Goal: Task Accomplishment & Management: Manage account settings

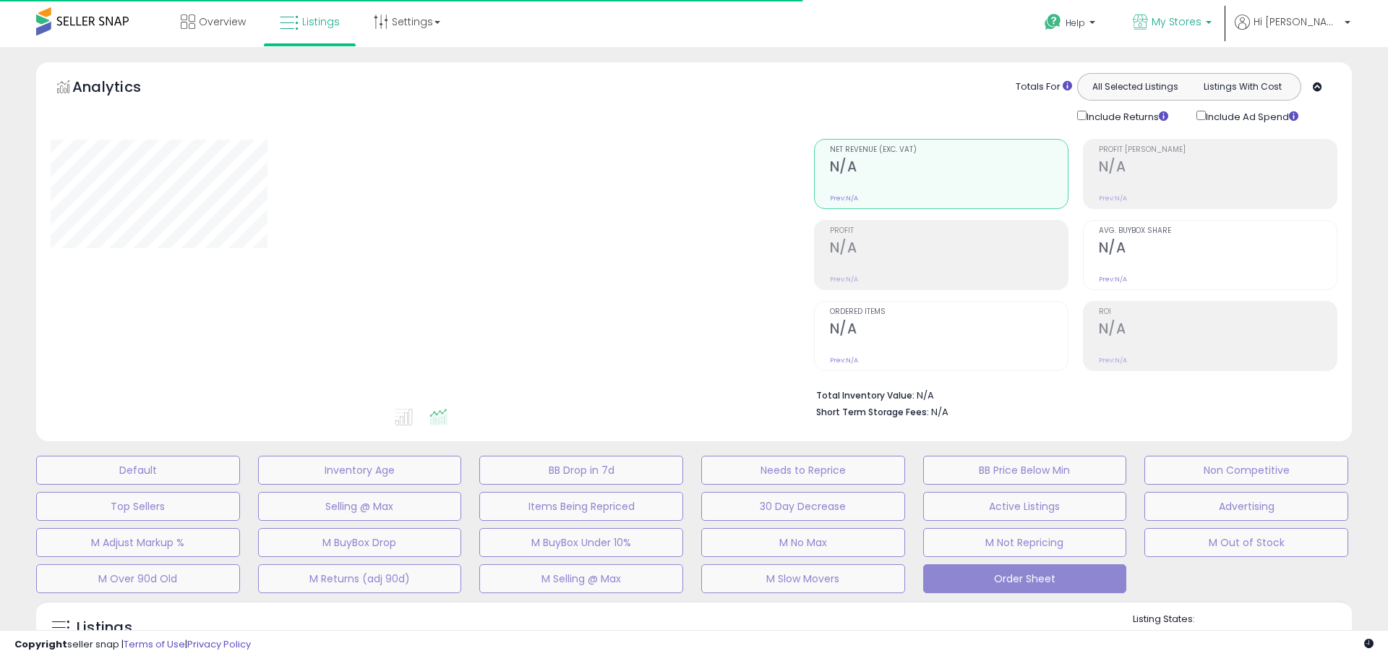
click at [1202, 20] on span "My Stores" at bounding box center [1177, 21] width 50 height 14
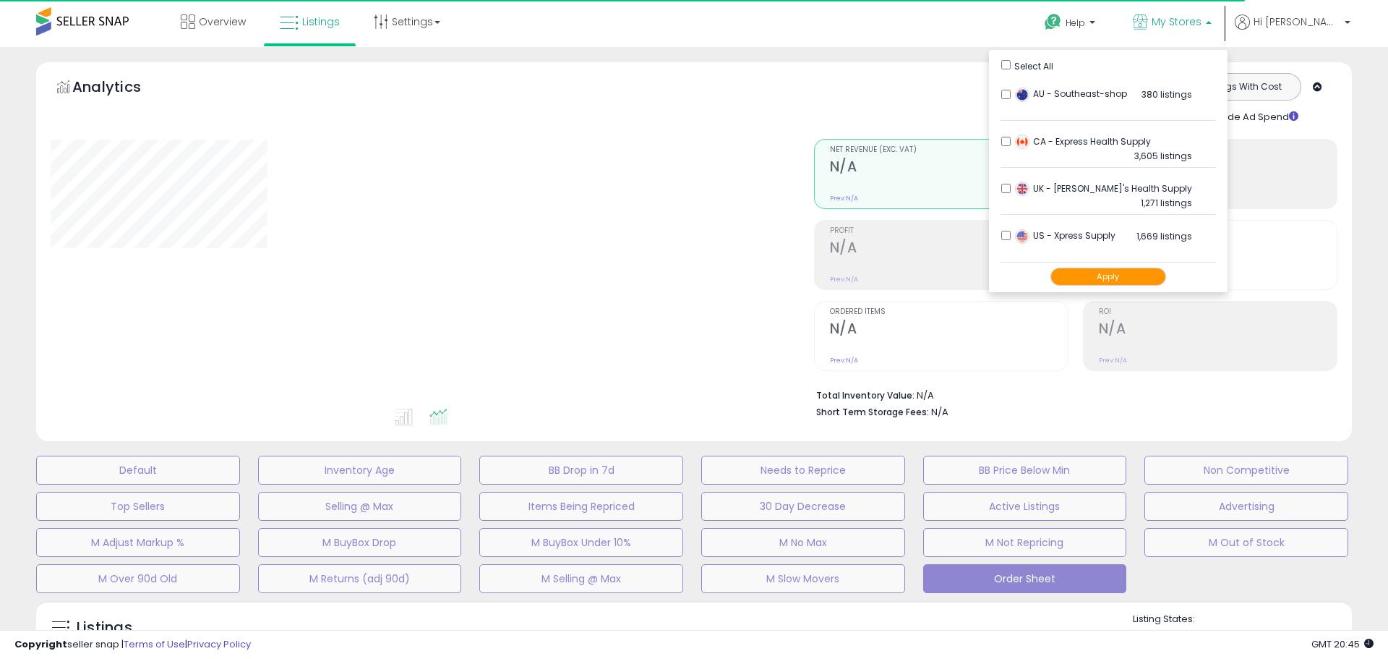
click at [1202, 20] on span "My Stores" at bounding box center [1177, 21] width 50 height 14
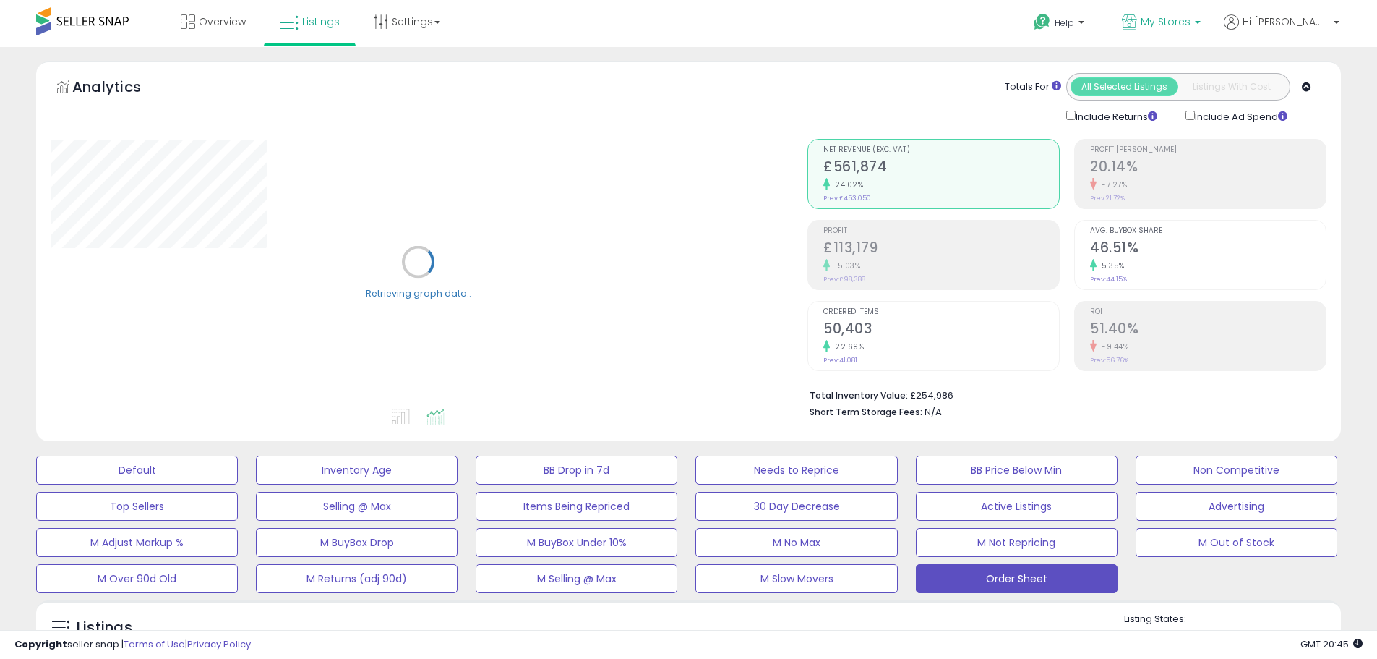
click at [1182, 35] on link "My Stores" at bounding box center [1161, 23] width 100 height 47
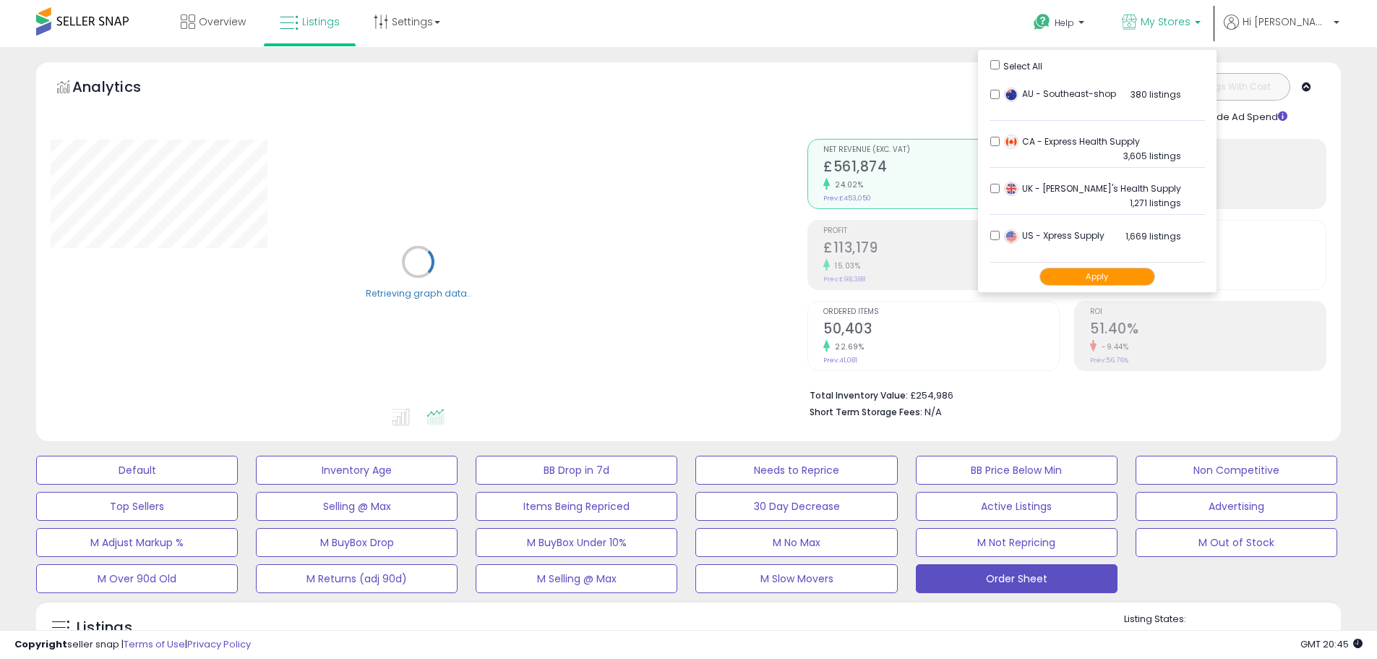
click at [1113, 274] on button "Apply" at bounding box center [1098, 277] width 116 height 18
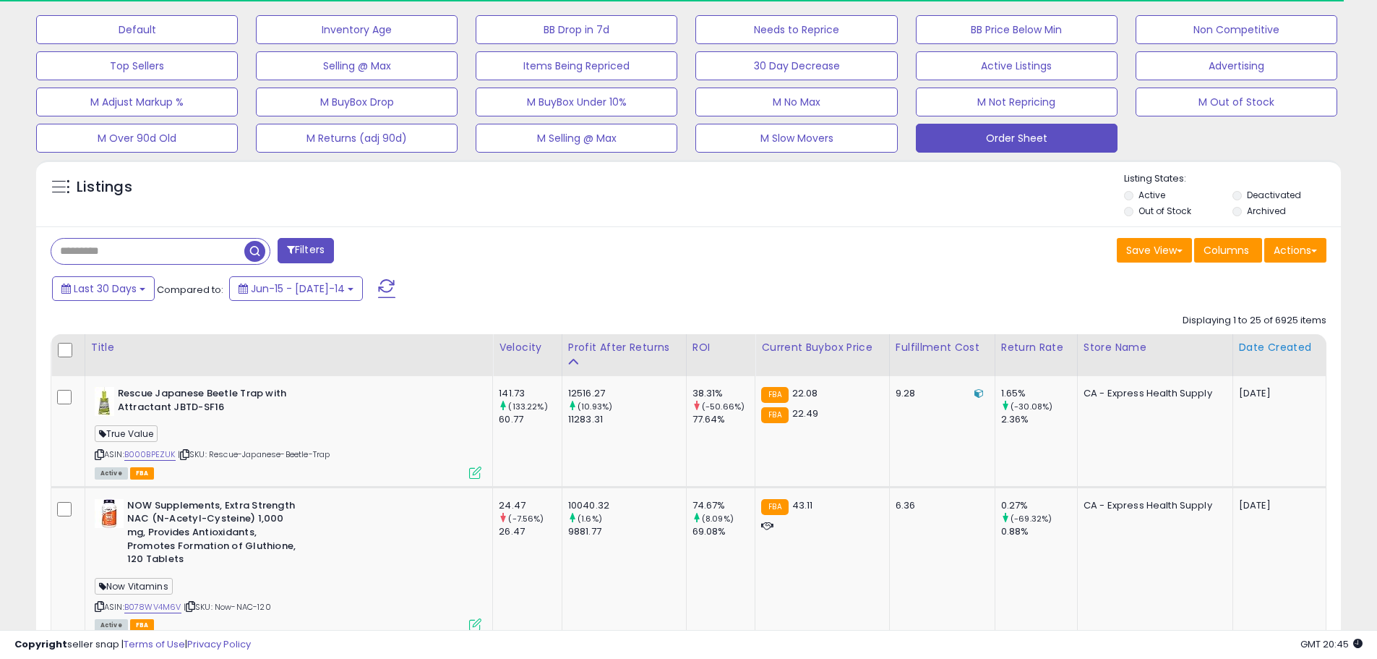
scroll to position [506, 0]
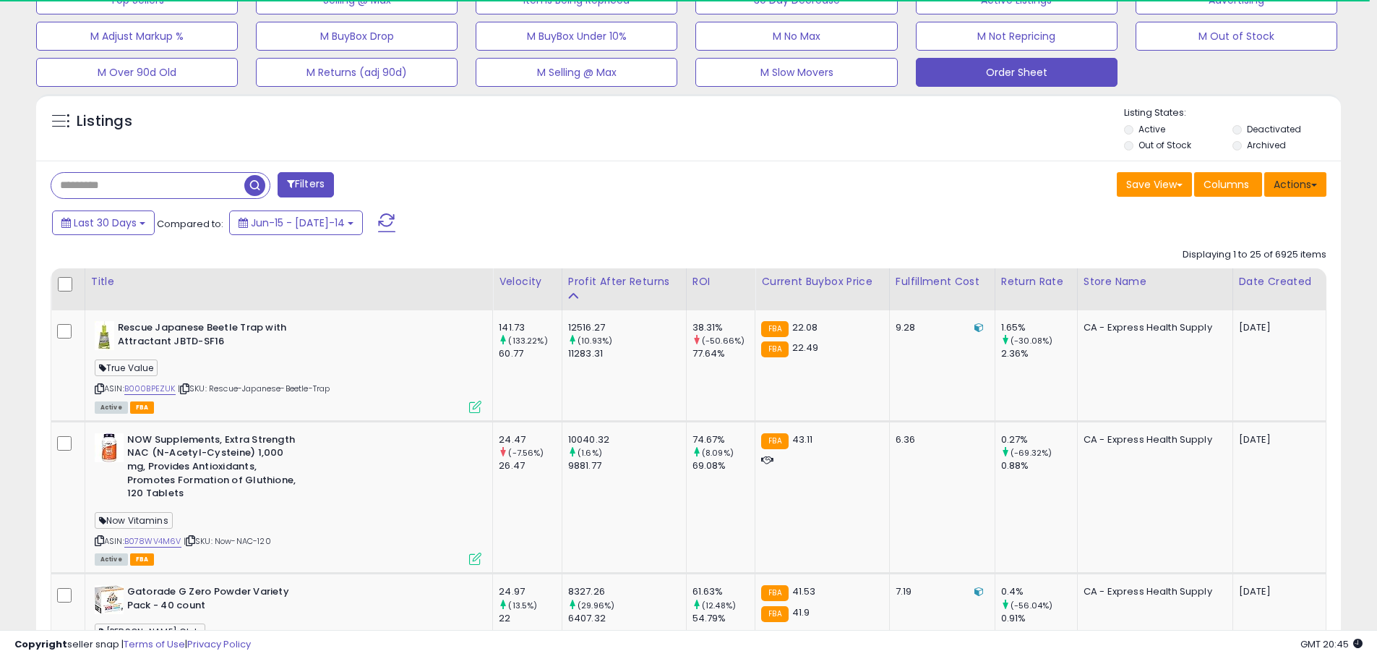
click at [1298, 189] on button "Actions" at bounding box center [1295, 184] width 62 height 25
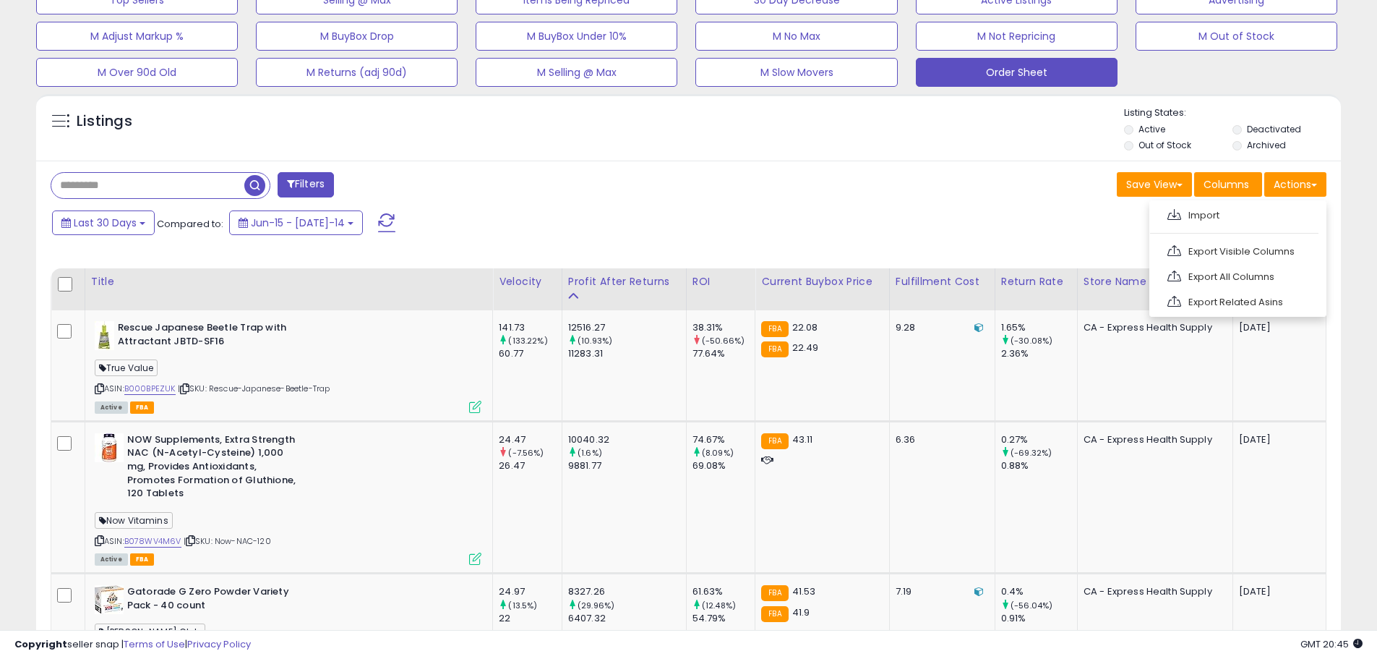
click at [970, 216] on div "Last 30 Days Compared to: Jun-15 - [DATE]-14" at bounding box center [526, 224] width 957 height 33
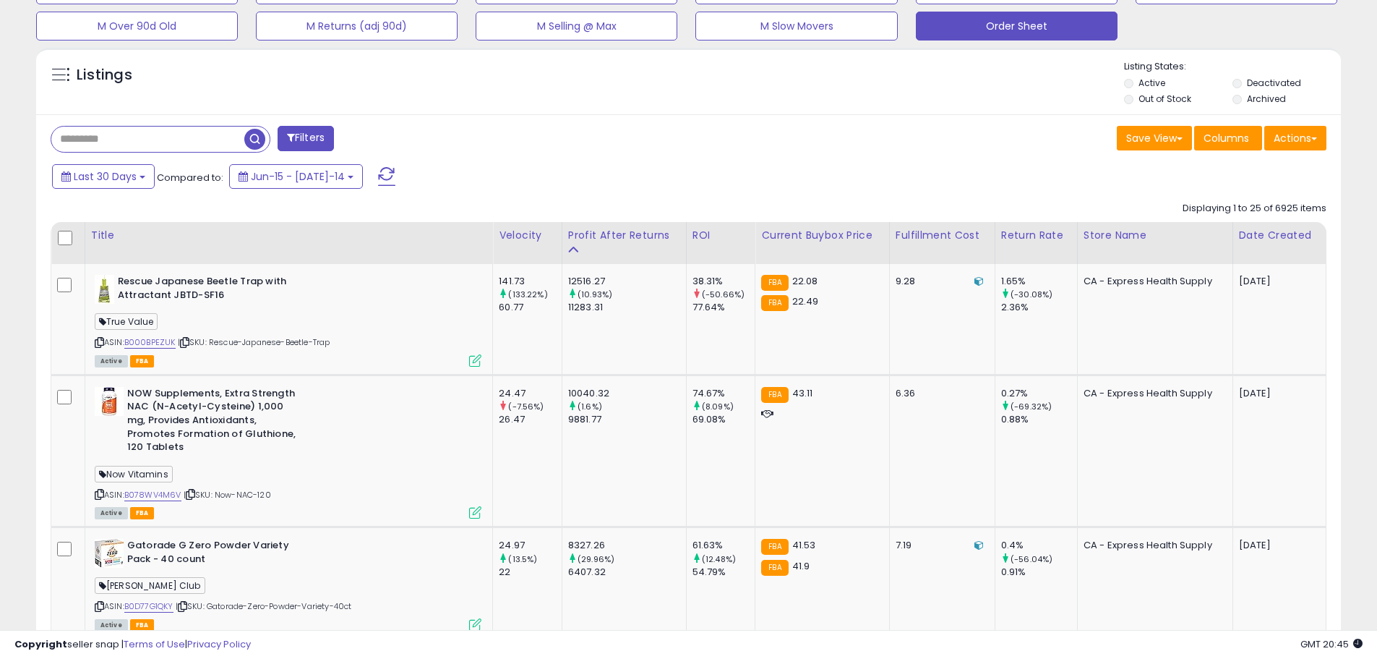
scroll to position [578, 0]
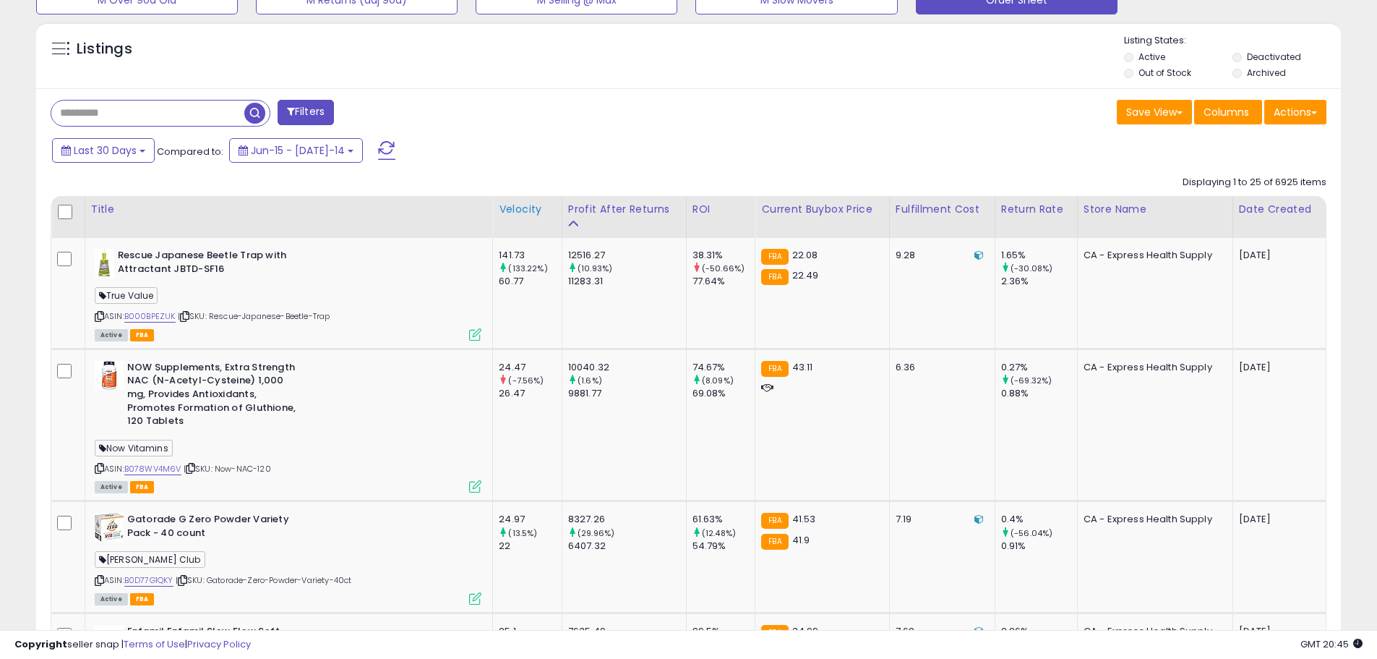
click at [523, 208] on div "Velocity" at bounding box center [527, 209] width 57 height 15
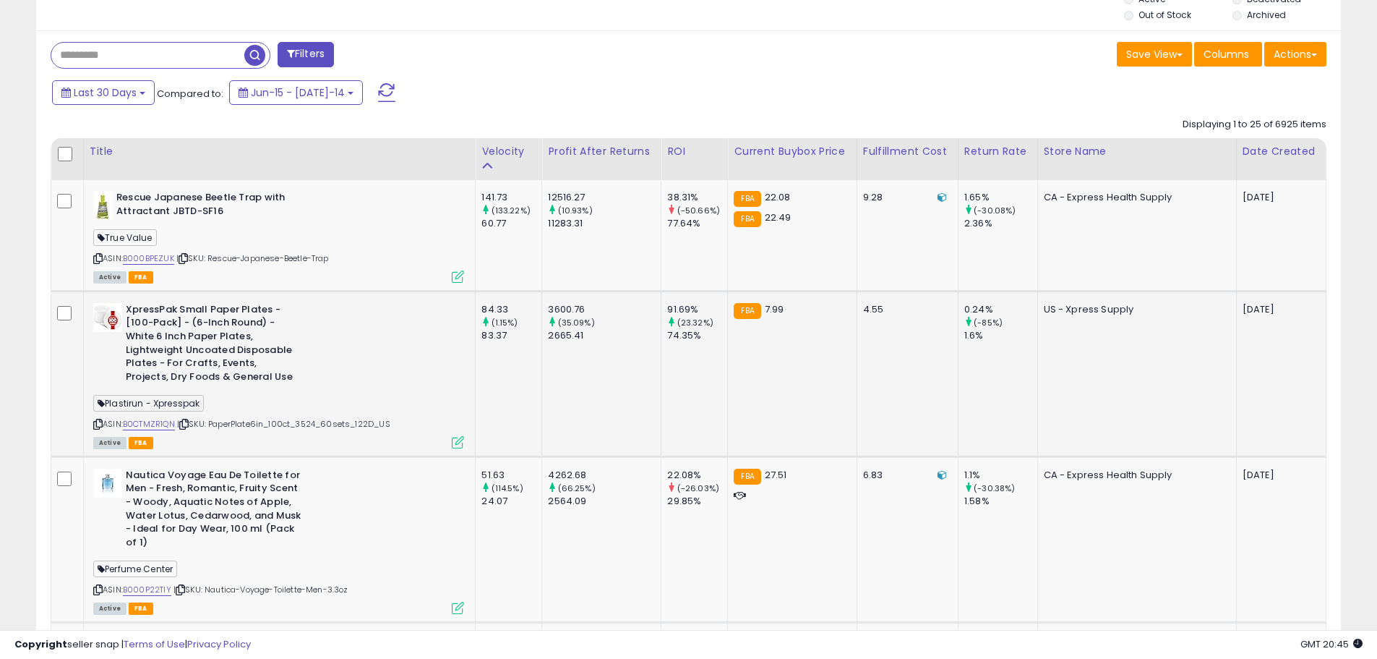
scroll to position [651, 0]
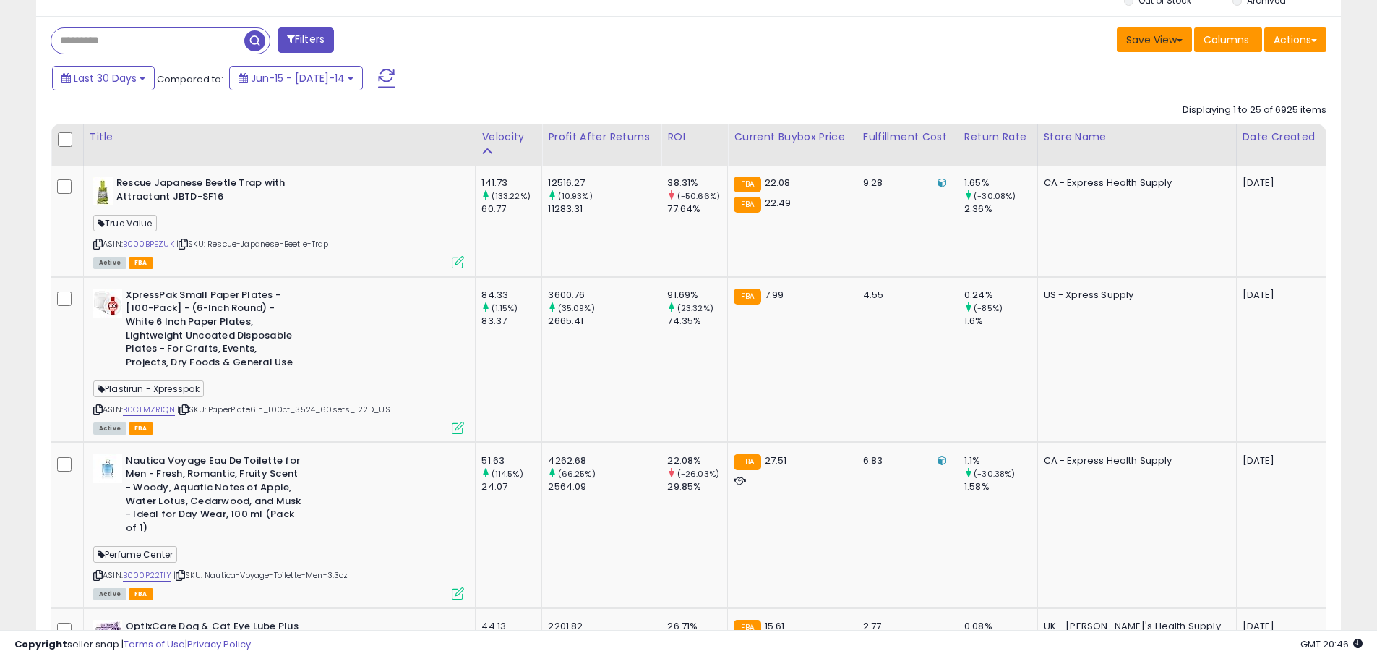
click at [1144, 38] on button "Save View" at bounding box center [1154, 39] width 75 height 25
click at [1125, 101] on link "Update Current View" at bounding box center [1111, 96] width 155 height 22
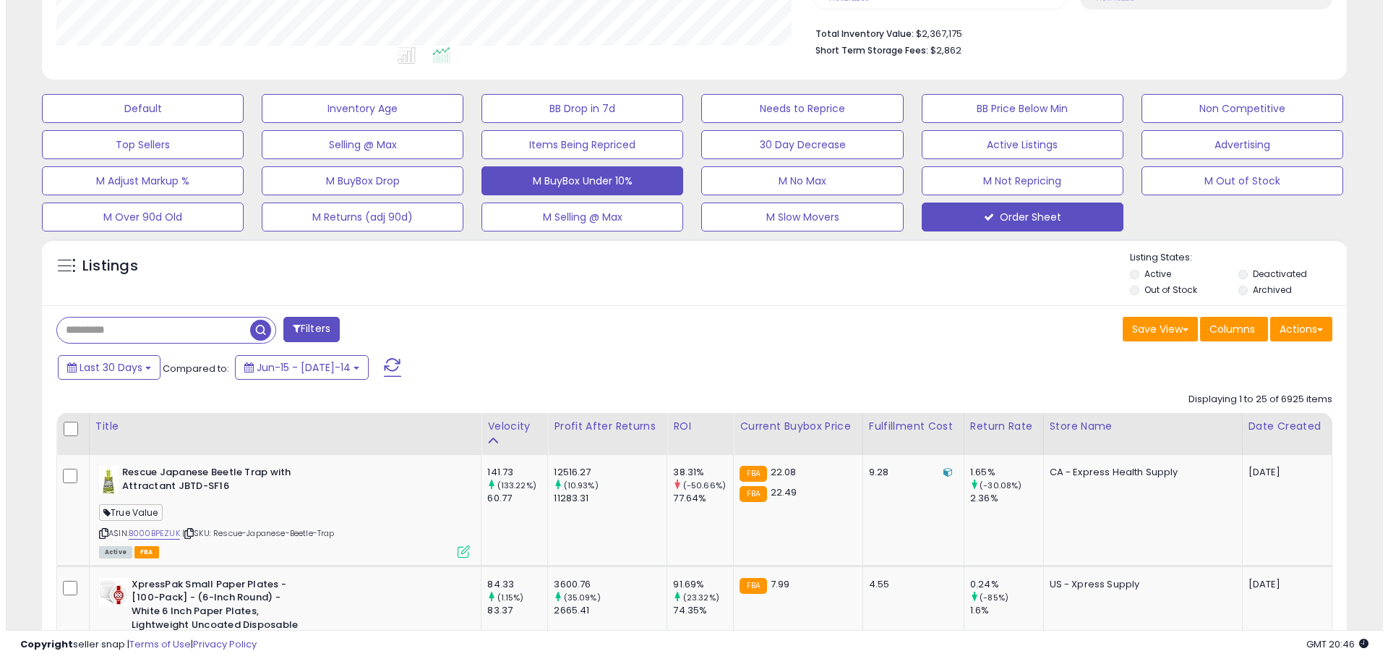
scroll to position [72, 0]
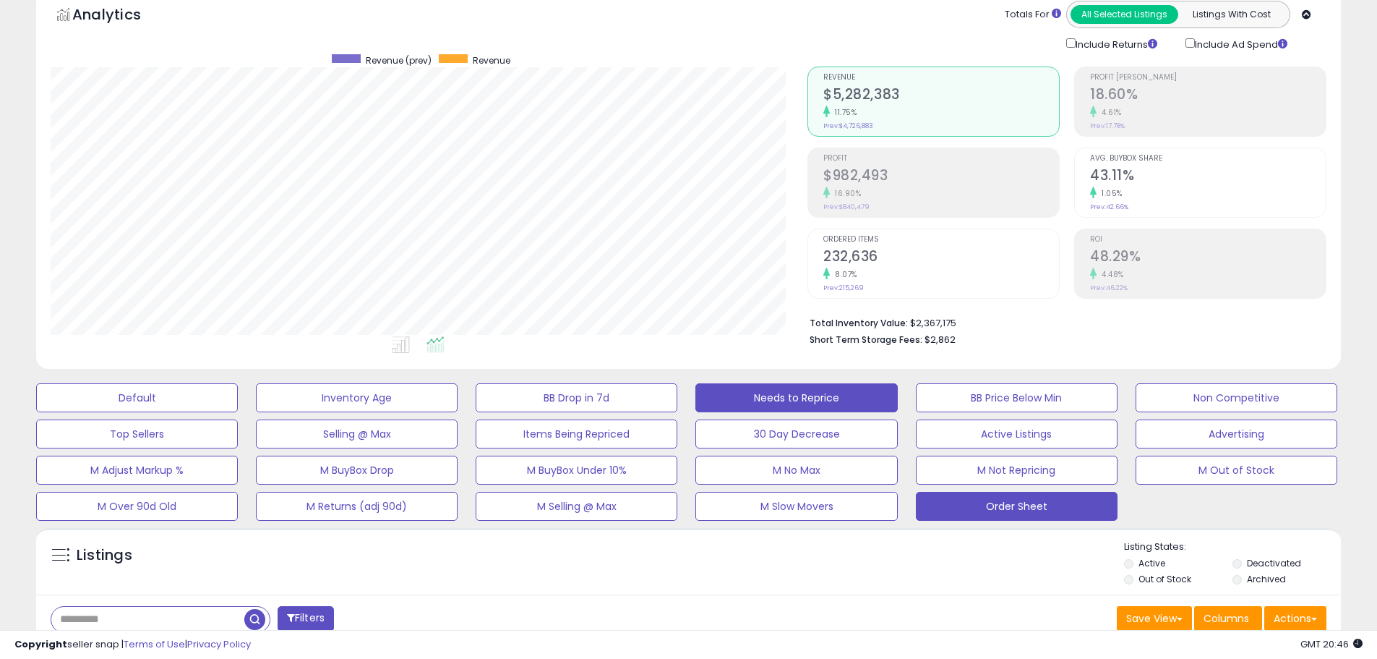
click at [238, 402] on button "Needs to Reprice" at bounding box center [137, 397] width 202 height 29
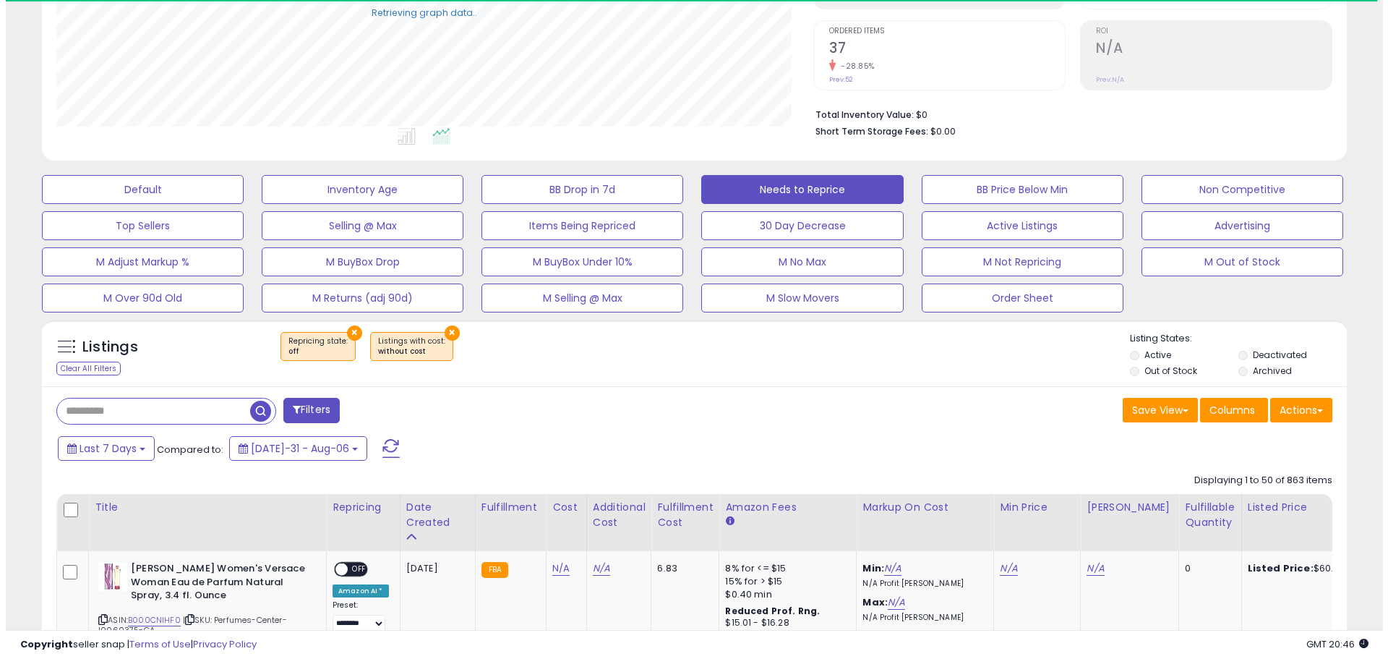
scroll to position [289, 0]
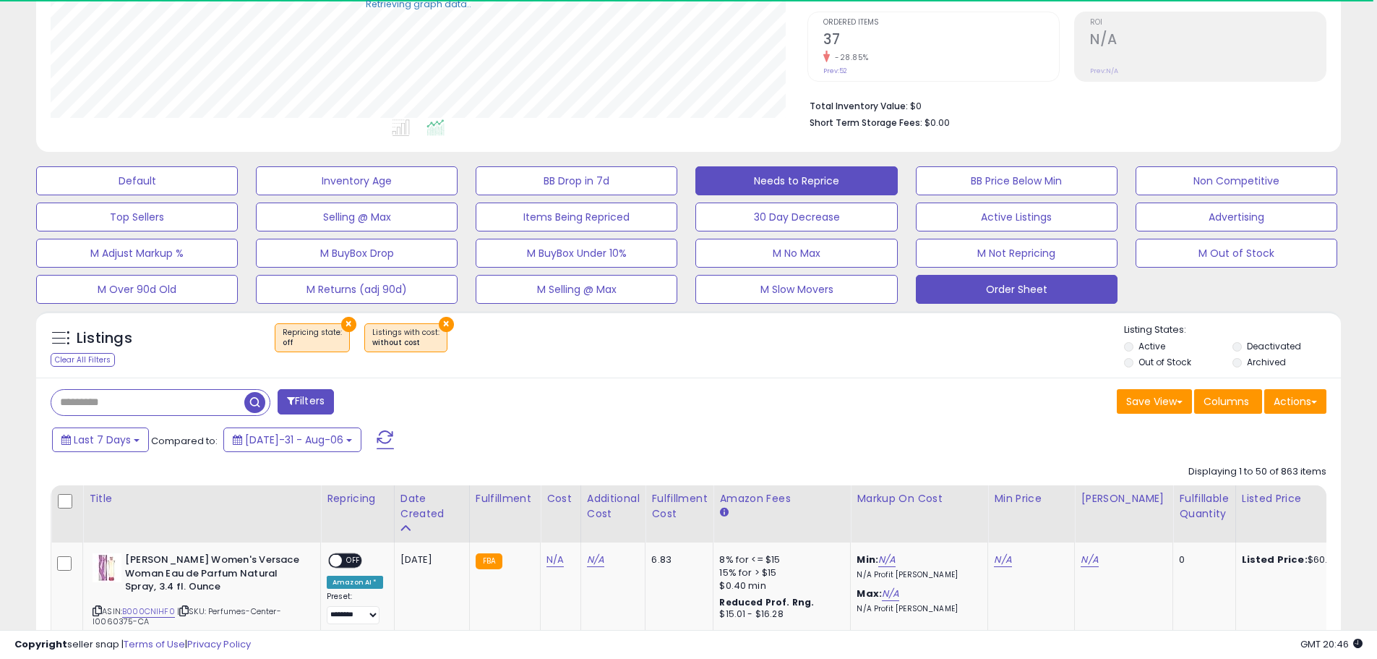
click at [238, 195] on button "Order Sheet" at bounding box center [137, 180] width 202 height 29
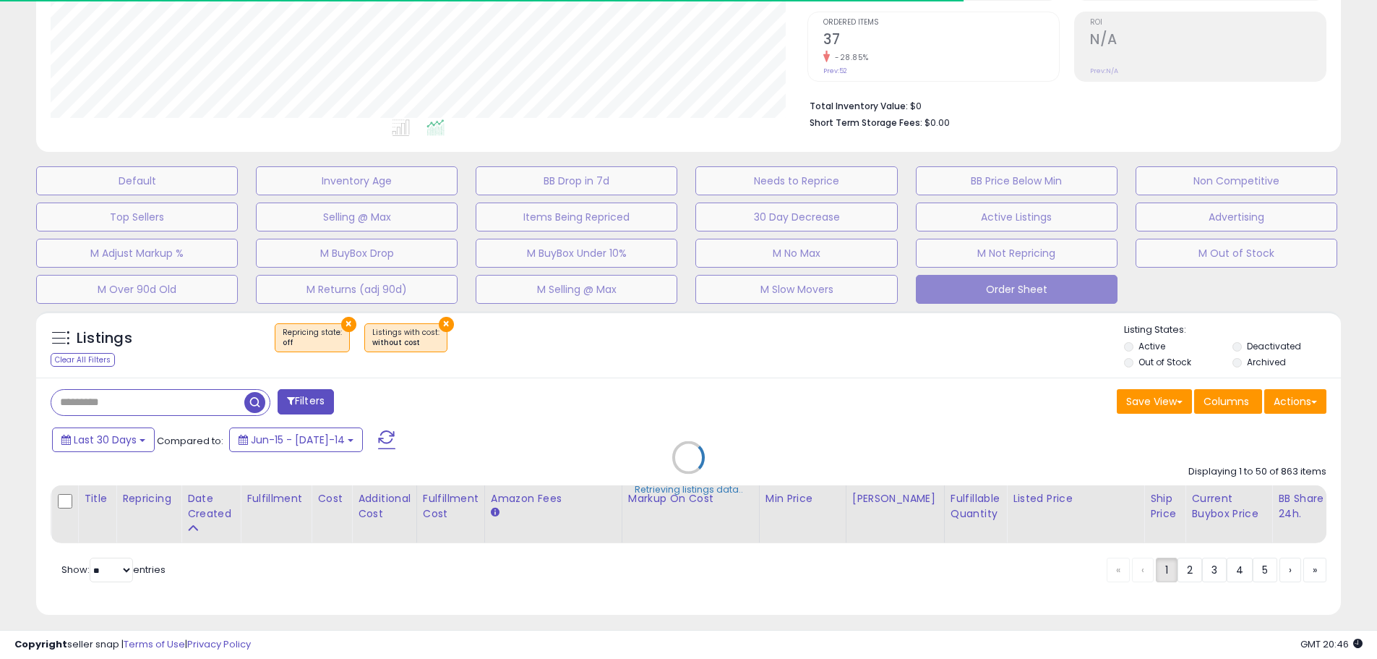
scroll to position [296, 757]
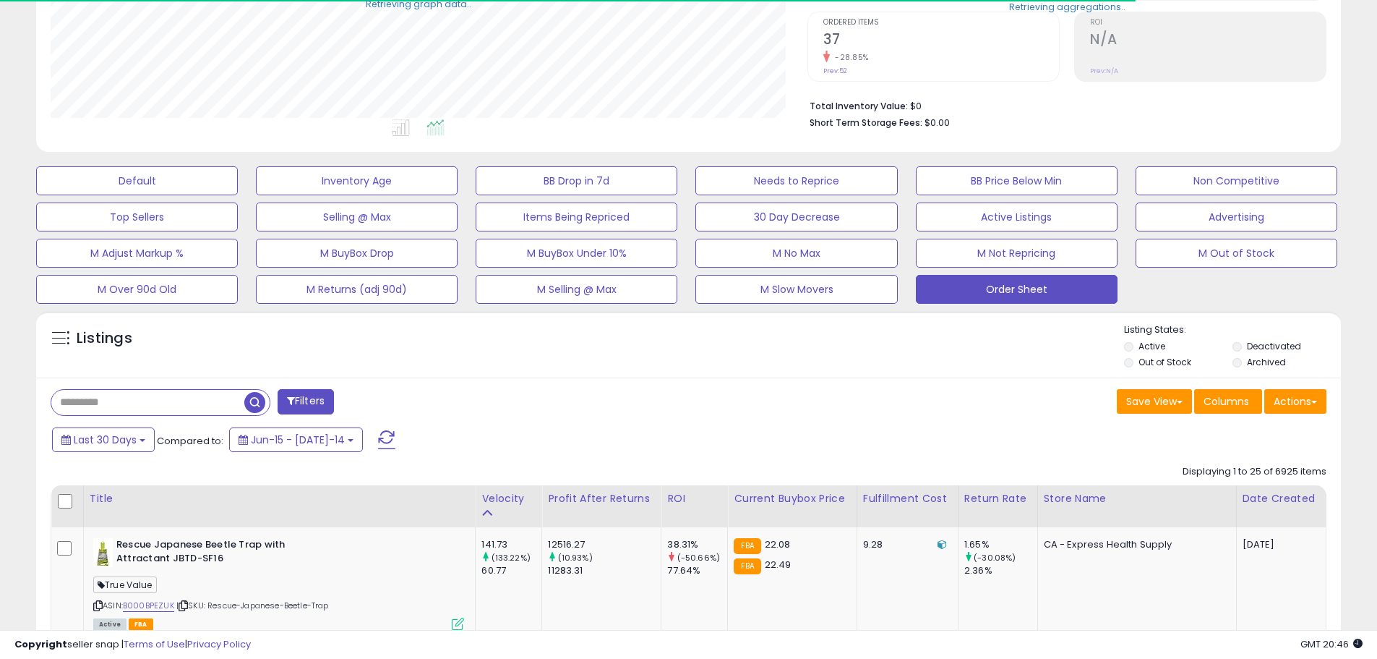
select select "**"
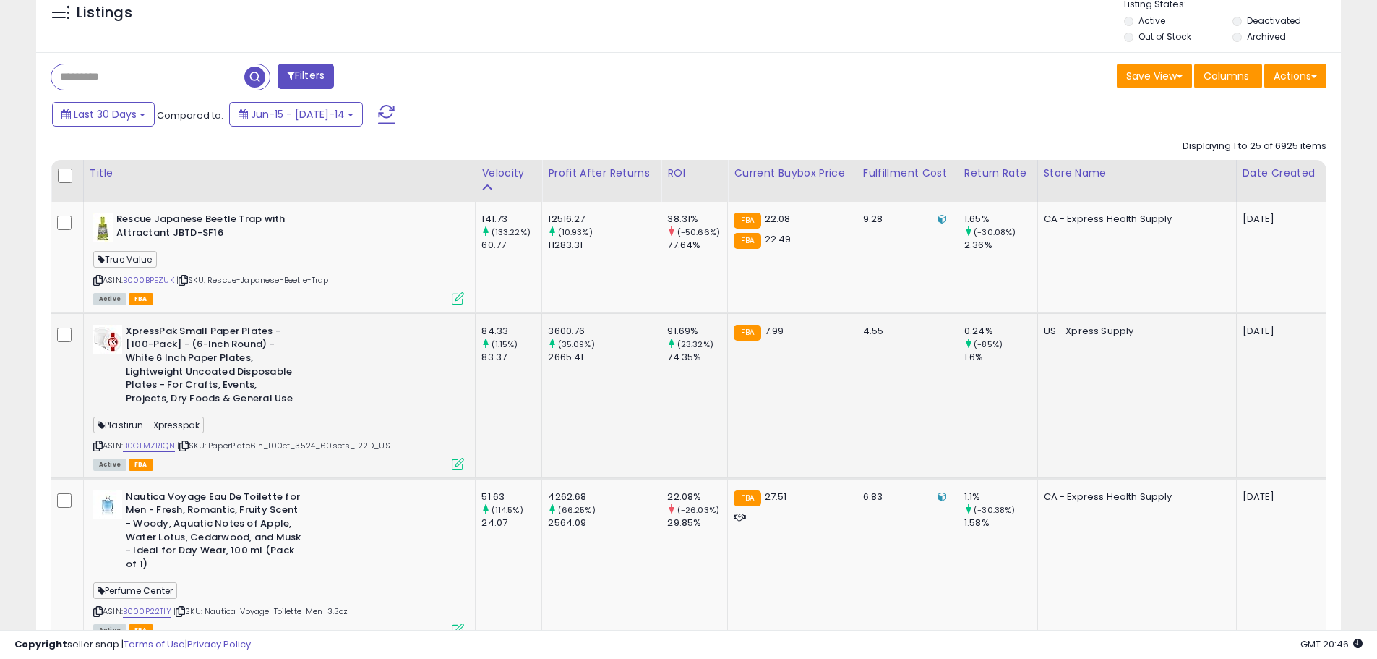
scroll to position [651, 0]
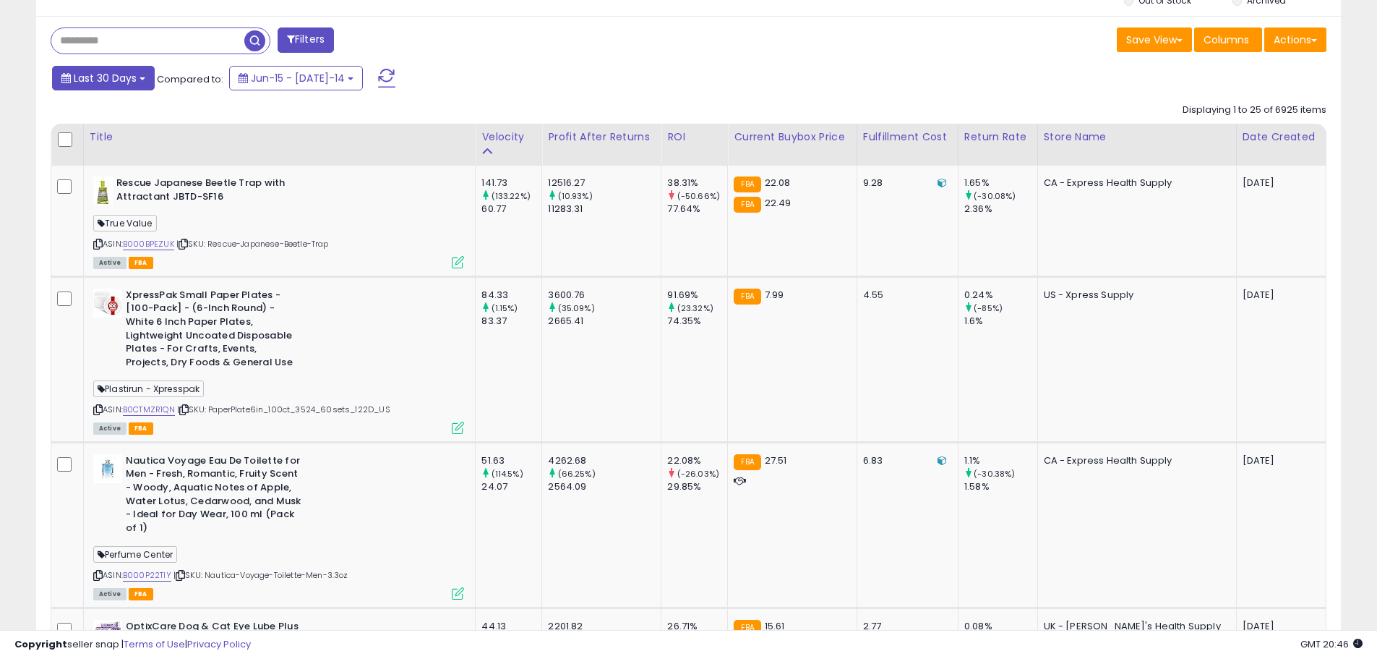
click at [121, 85] on span "Last 30 Days" at bounding box center [105, 78] width 63 height 14
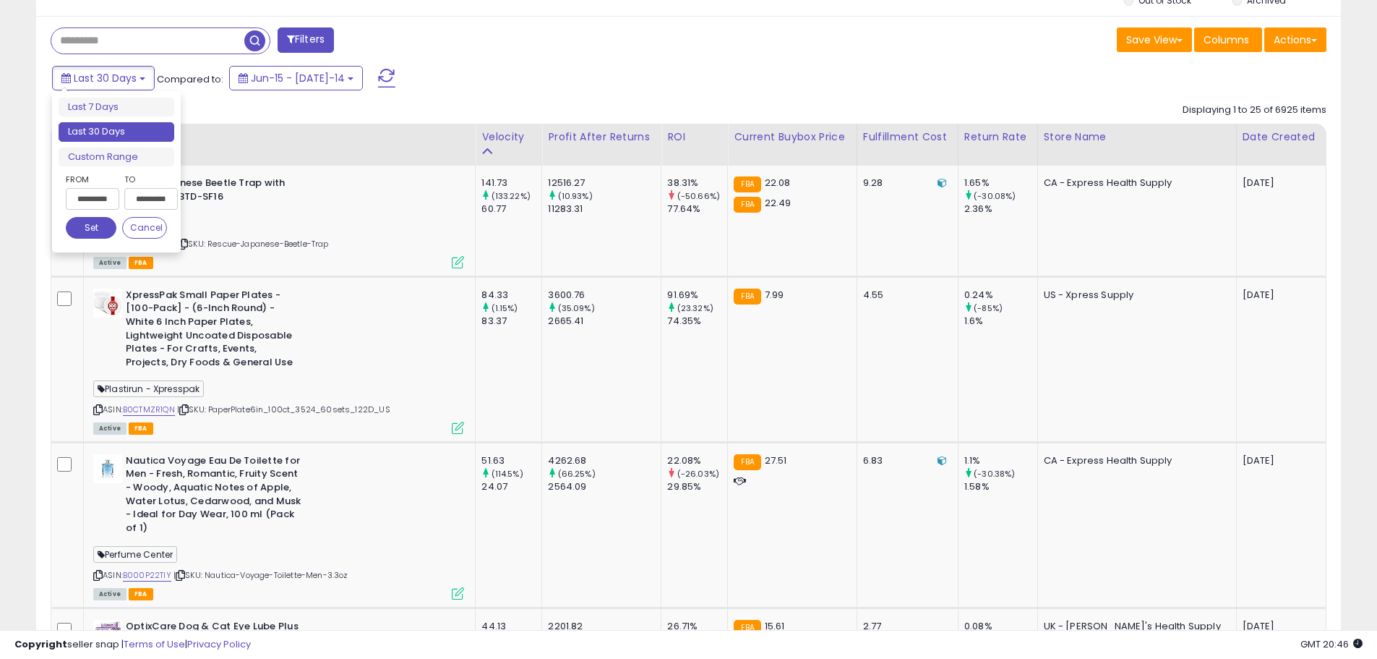
click at [89, 197] on input "**********" at bounding box center [93, 199] width 54 height 22
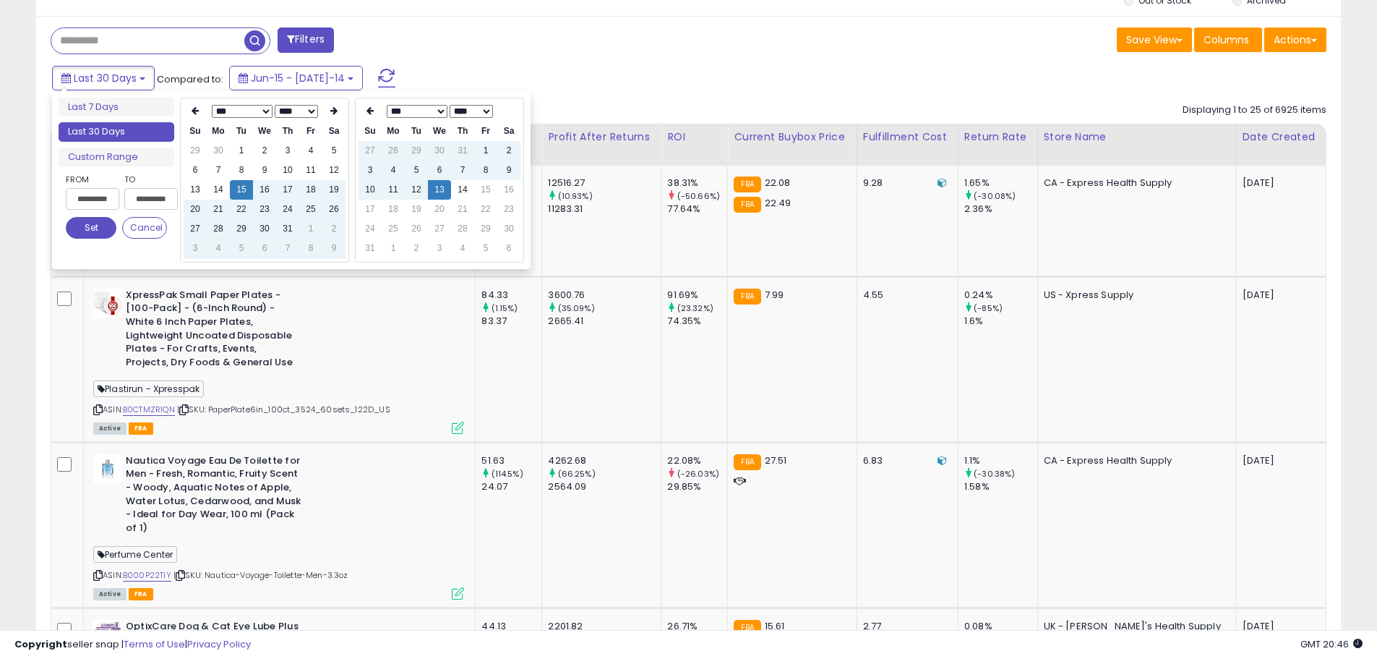
click at [327, 141] on th "Sa" at bounding box center [333, 131] width 23 height 20
type input "**********"
click at [330, 147] on td "5" at bounding box center [333, 151] width 23 height 20
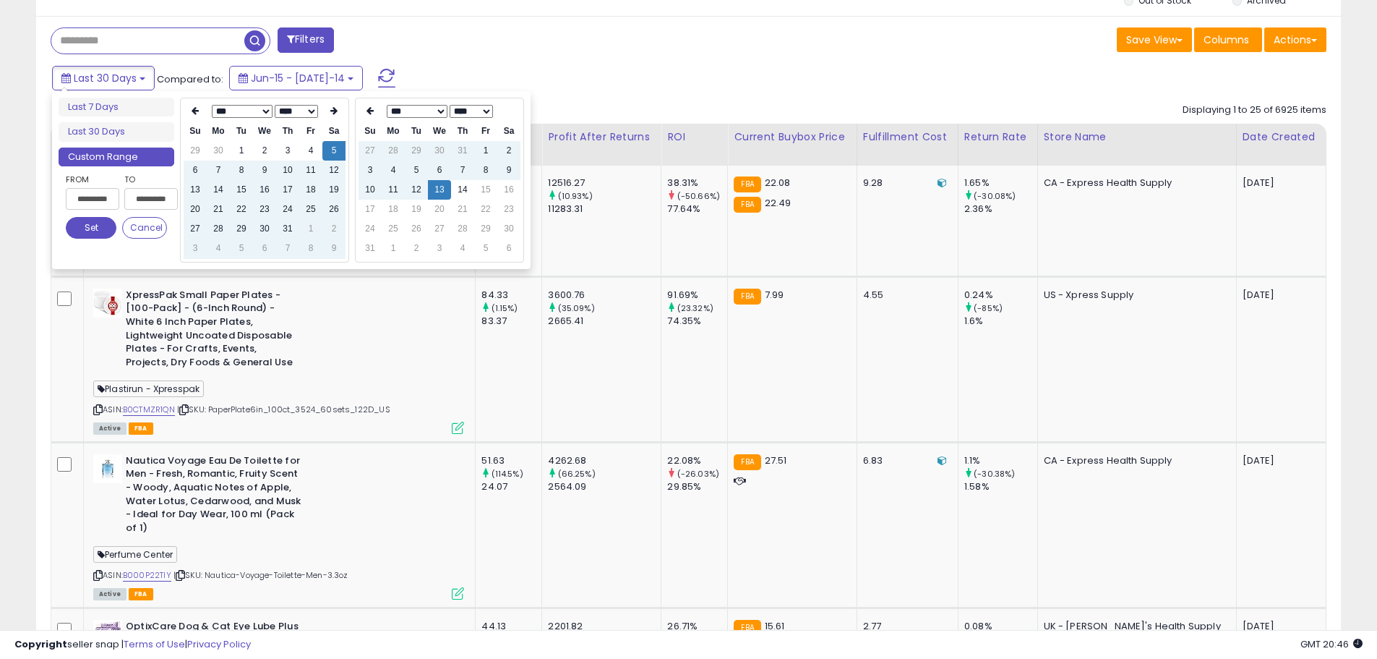
click at [649, 54] on div "Filters" at bounding box center [364, 41] width 649 height 29
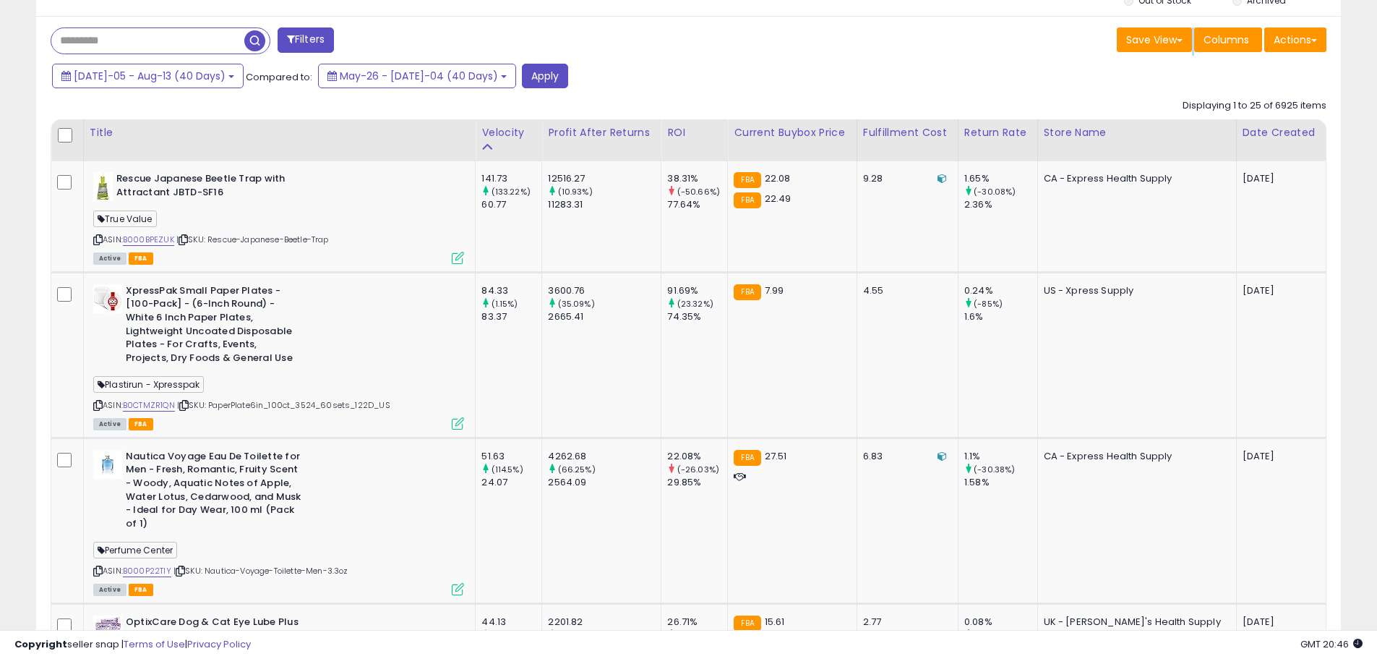
click at [649, 54] on div "Filters" at bounding box center [364, 41] width 649 height 29
click at [522, 71] on button "Apply" at bounding box center [545, 76] width 46 height 25
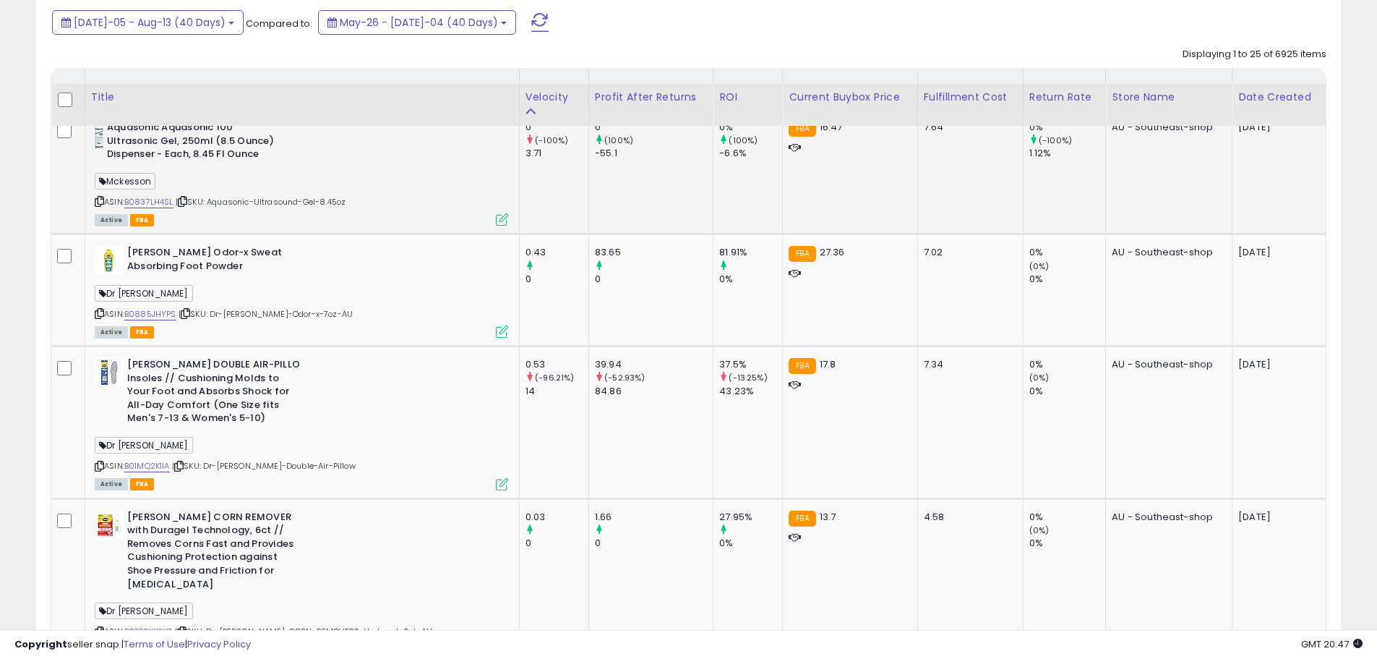
scroll to position [573, 0]
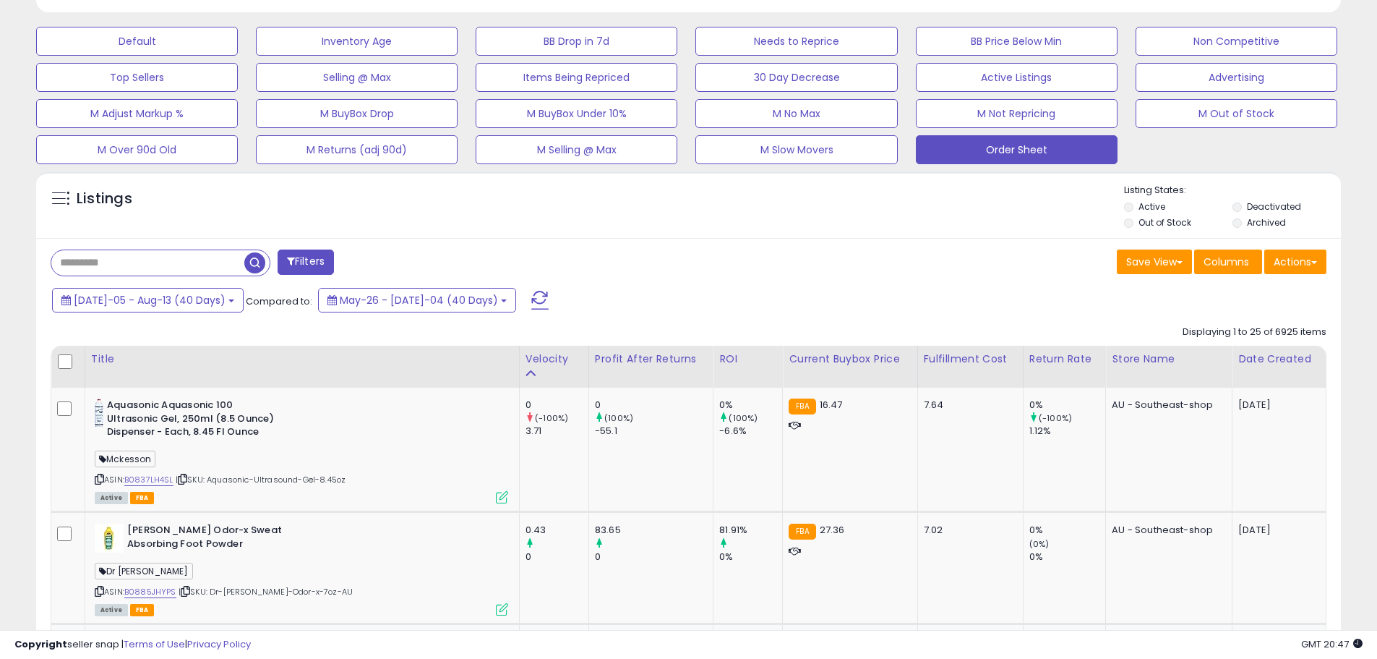
click at [526, 359] on div "Velocity" at bounding box center [554, 358] width 57 height 15
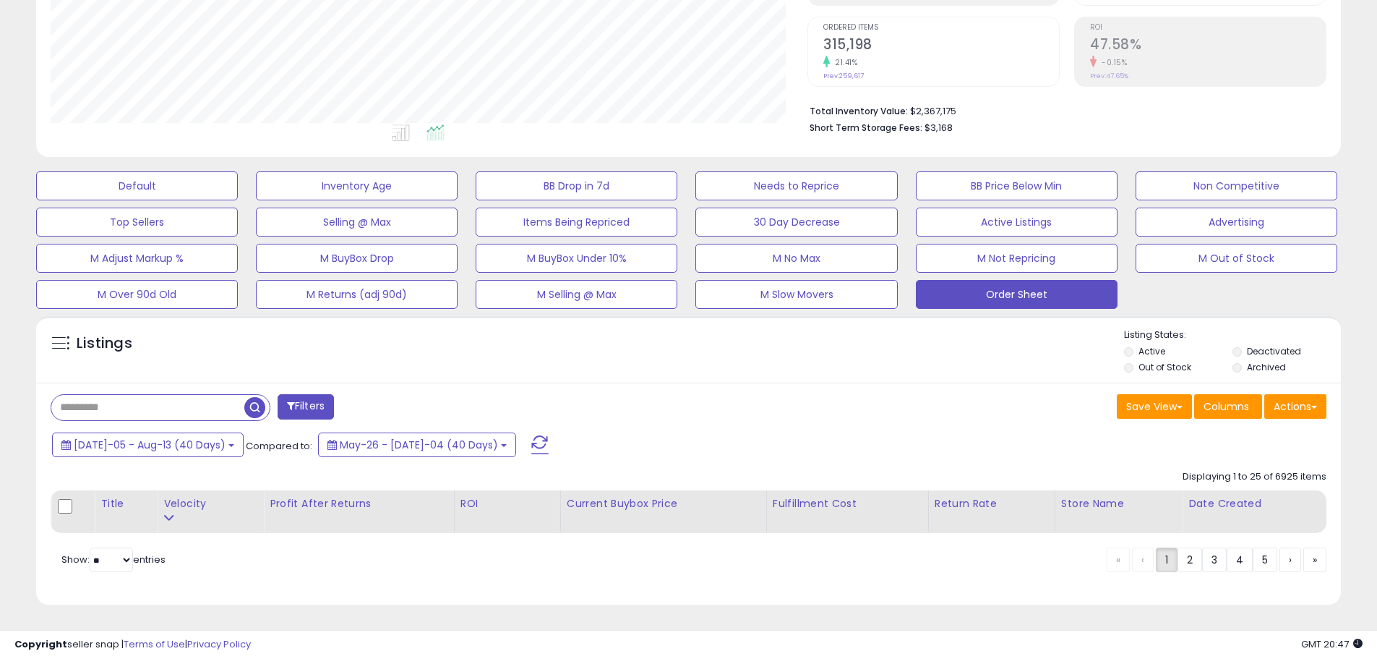
scroll to position [284, 0]
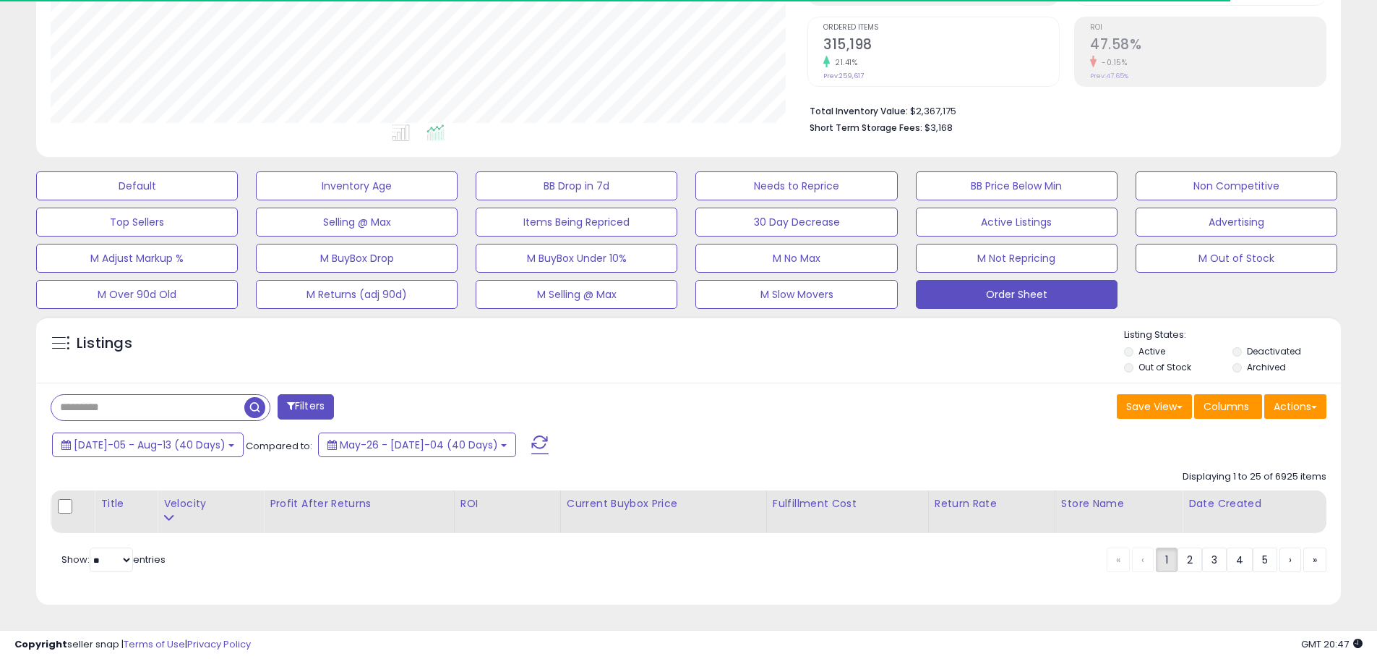
click at [631, 388] on div "Filters Save View Save As New View Update Current View Columns" at bounding box center [688, 493] width 1305 height 223
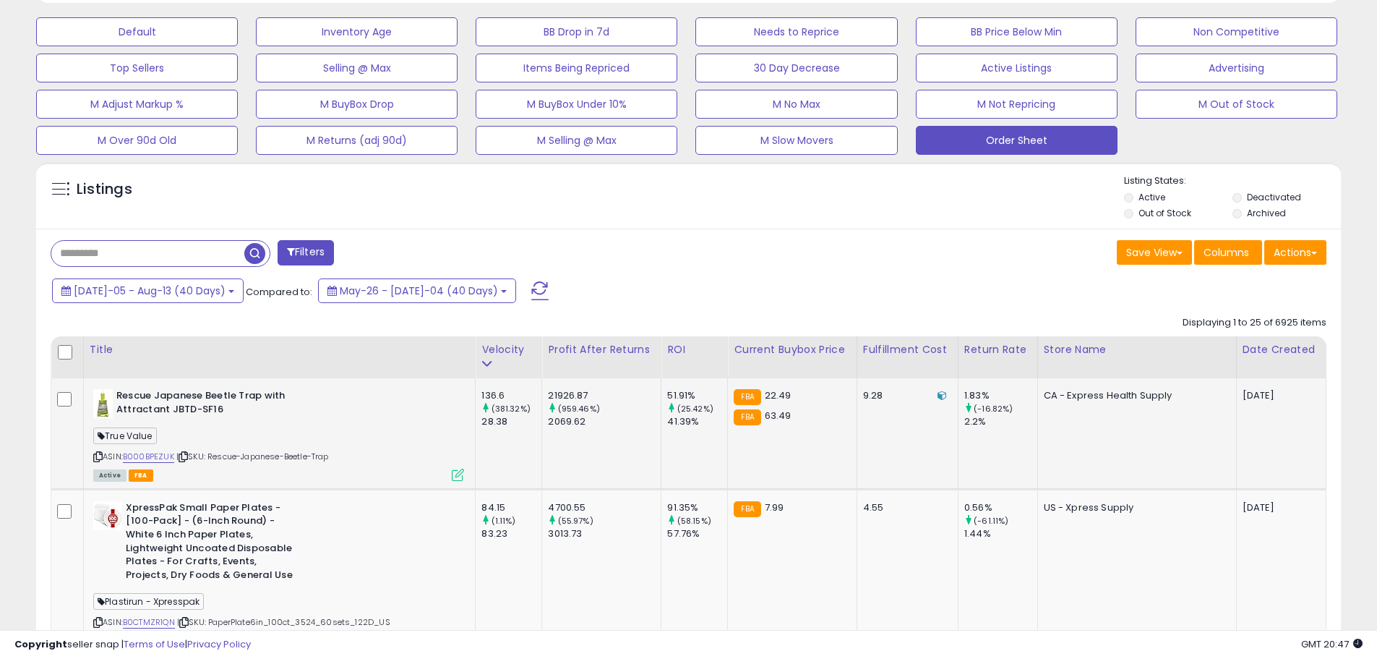
scroll to position [501, 0]
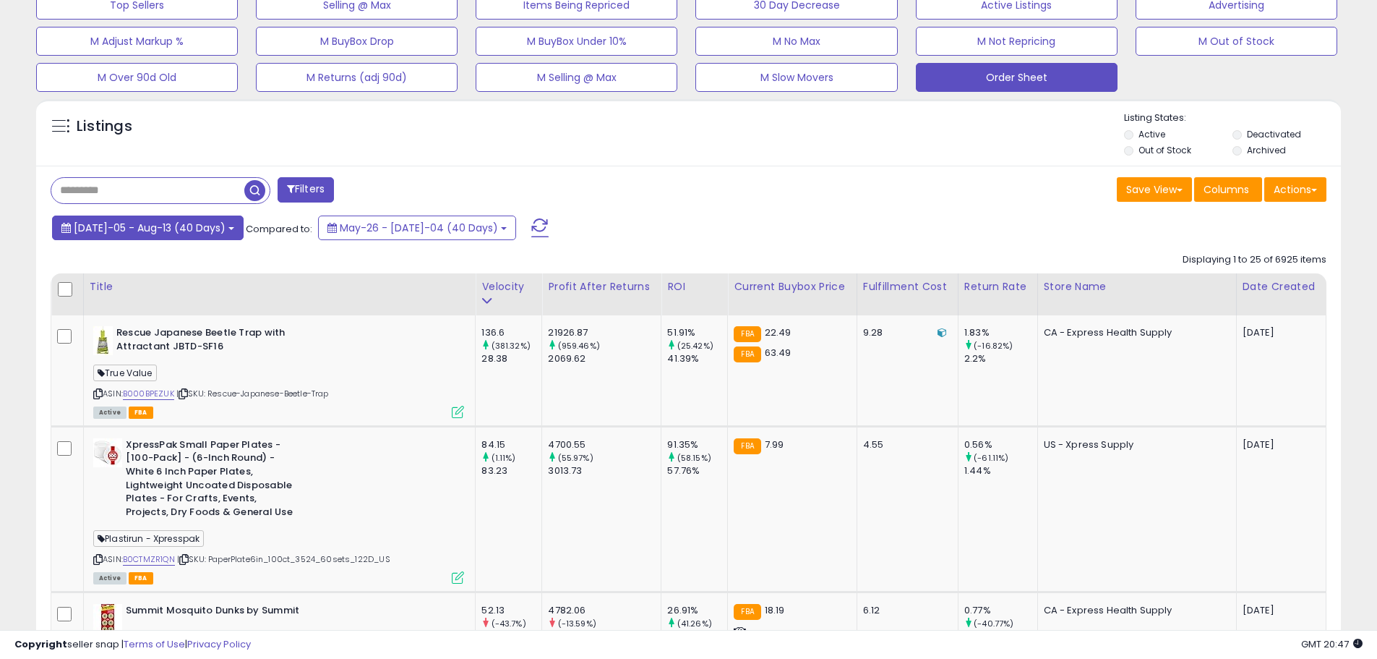
click at [160, 234] on span "[DATE]-05 - Aug-13 (40 Days)" at bounding box center [150, 228] width 152 height 14
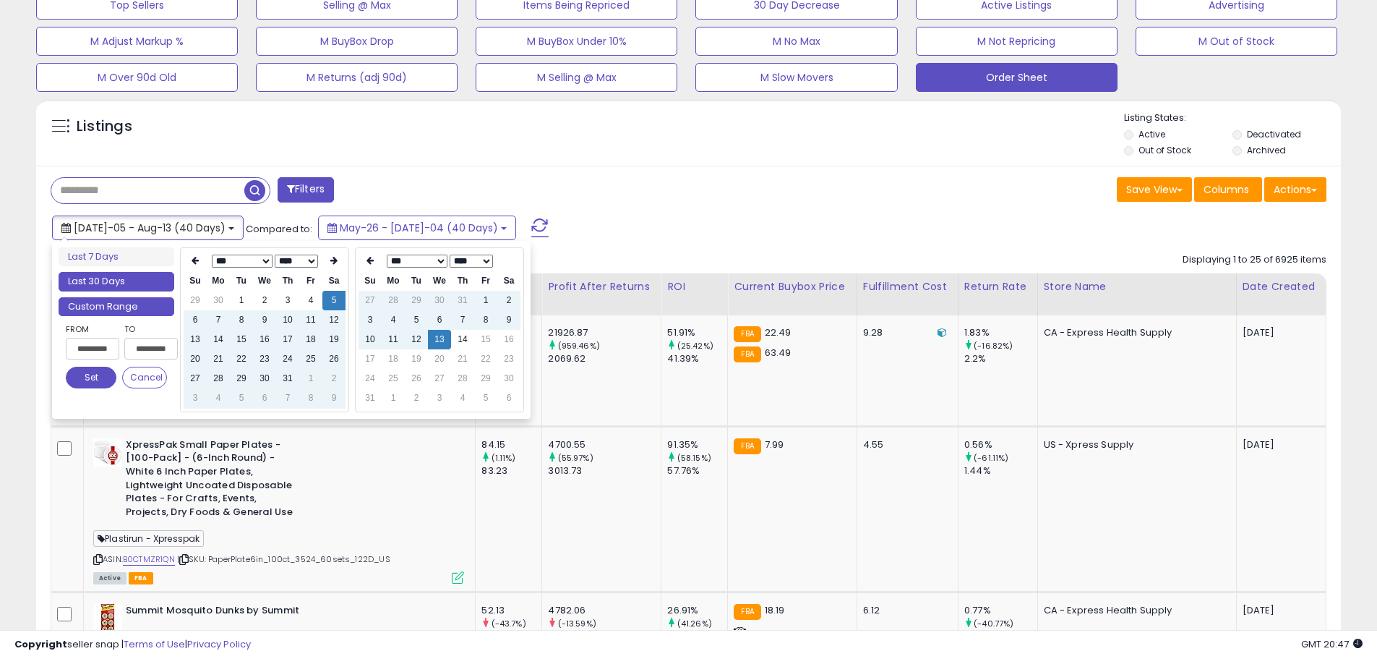
type input "**********"
click at [111, 282] on li "Last 30 Days" at bounding box center [117, 282] width 116 height 20
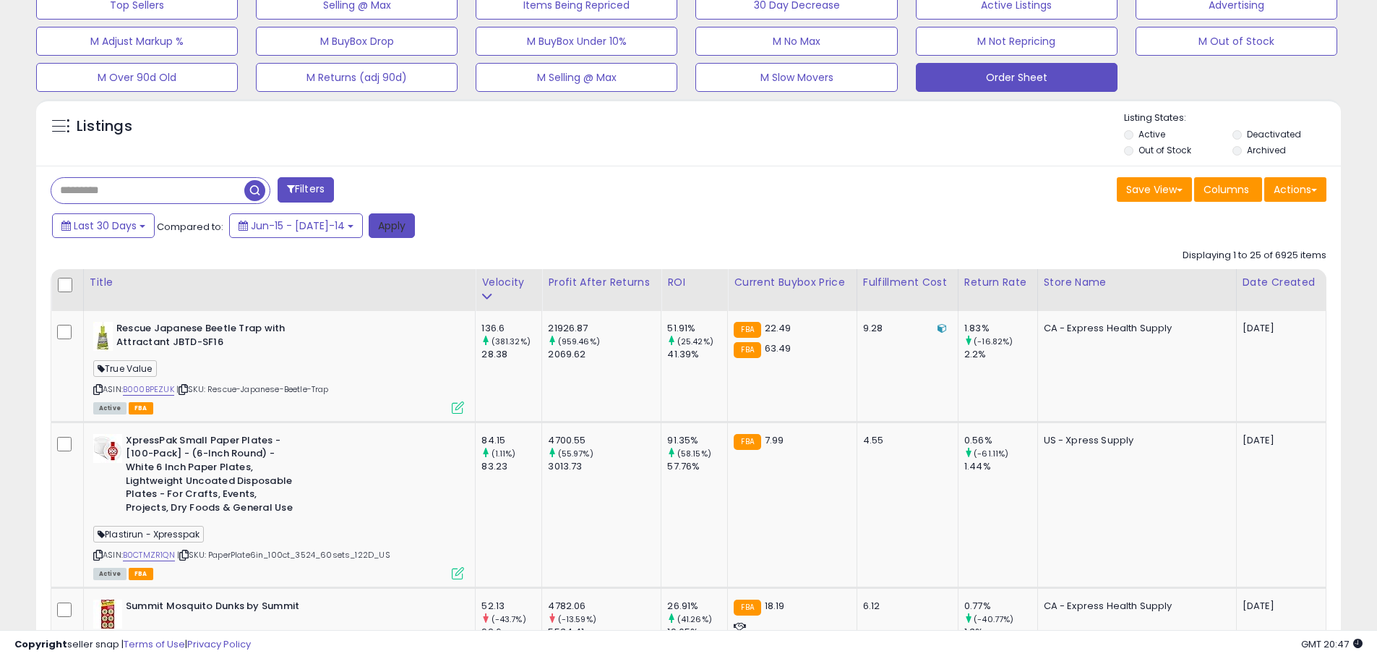
click at [375, 233] on button "Apply" at bounding box center [392, 225] width 46 height 25
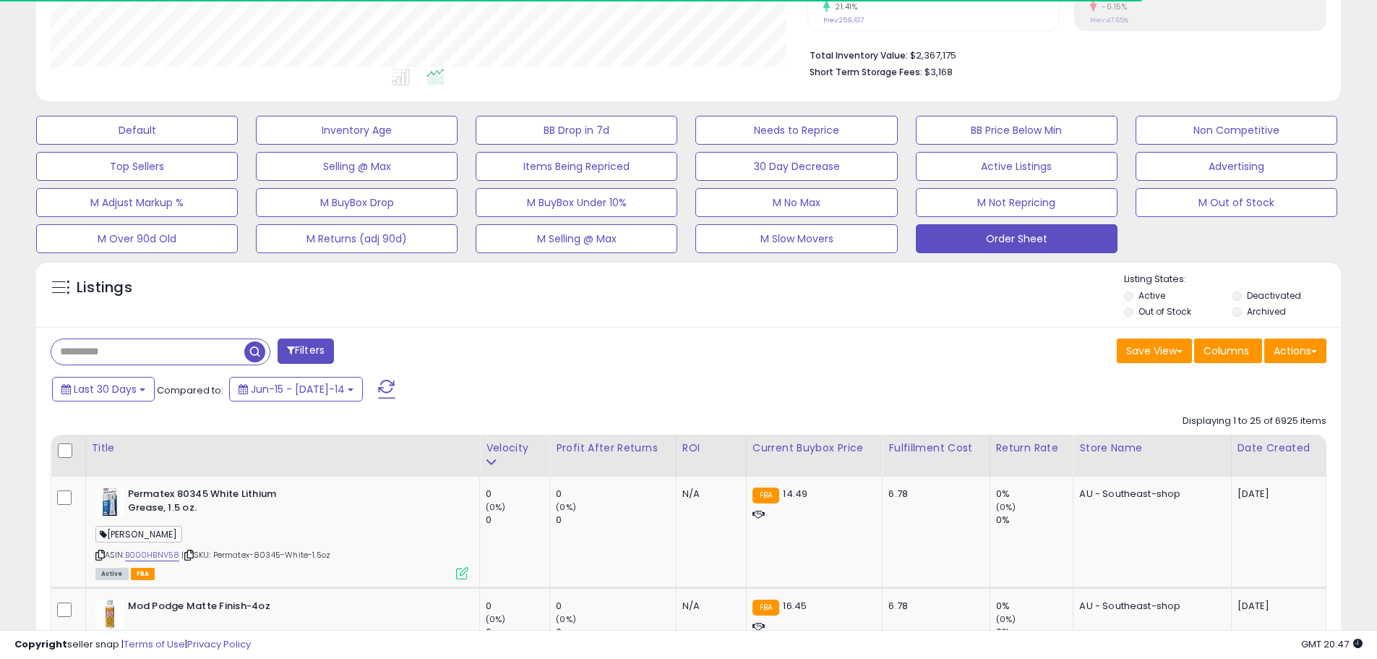
scroll to position [356, 0]
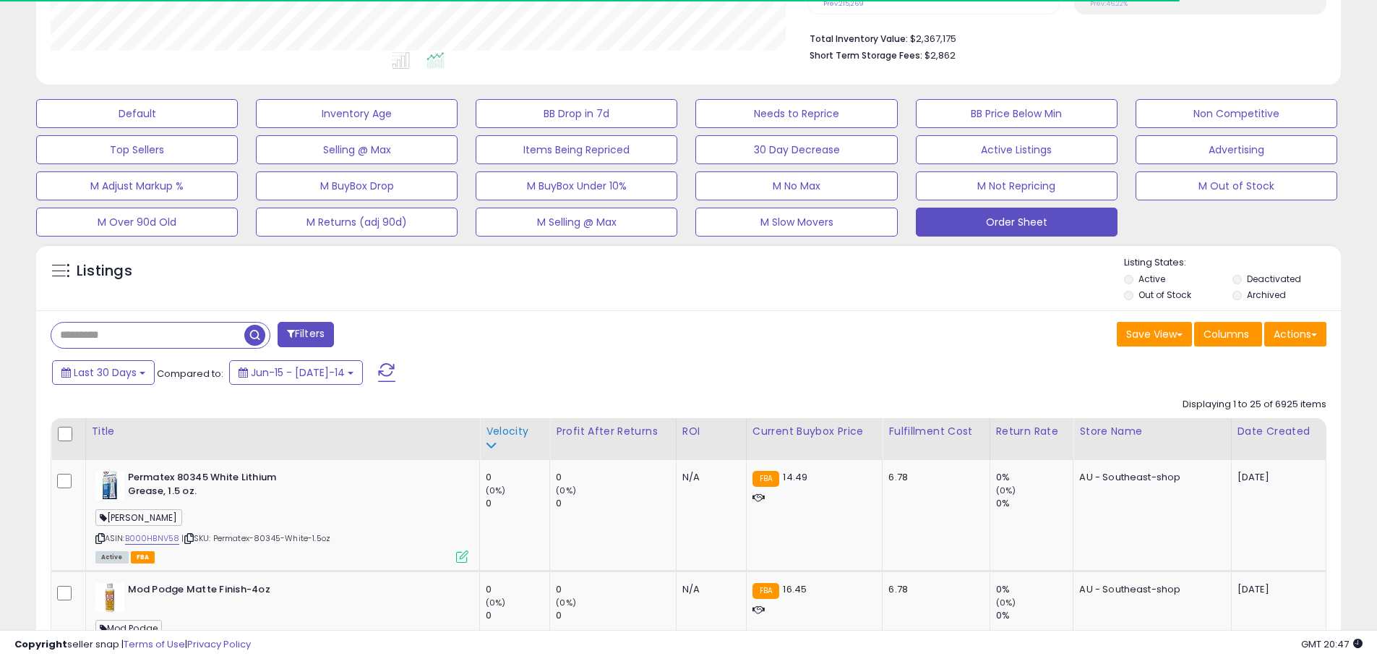
click at [501, 423] on th "Velocity" at bounding box center [515, 439] width 70 height 42
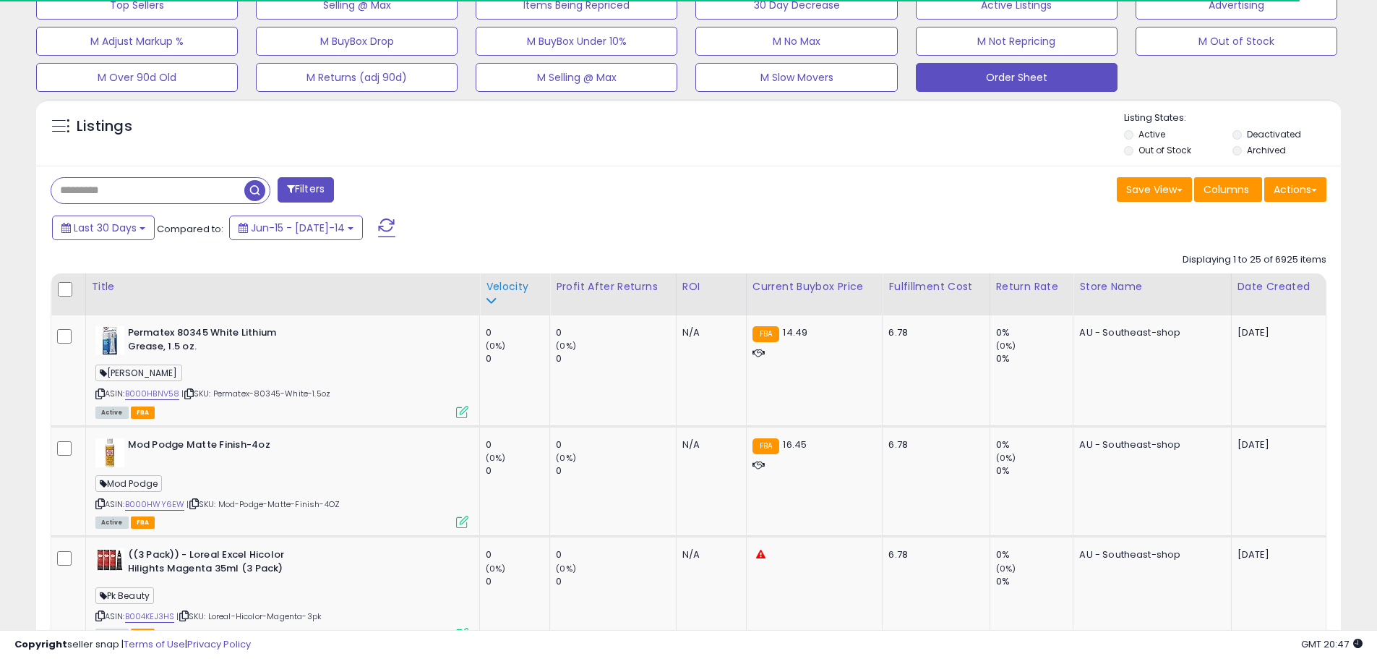
click at [500, 288] on div "Velocity" at bounding box center [515, 286] width 58 height 15
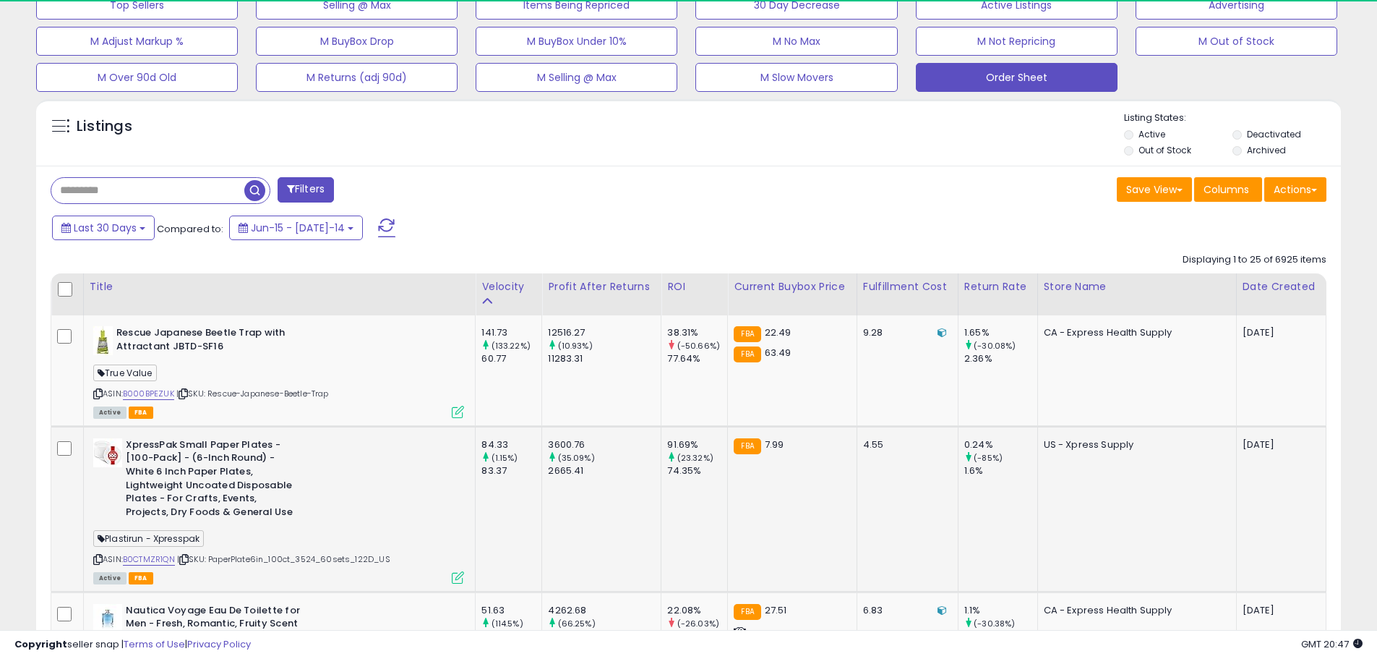
scroll to position [296, 757]
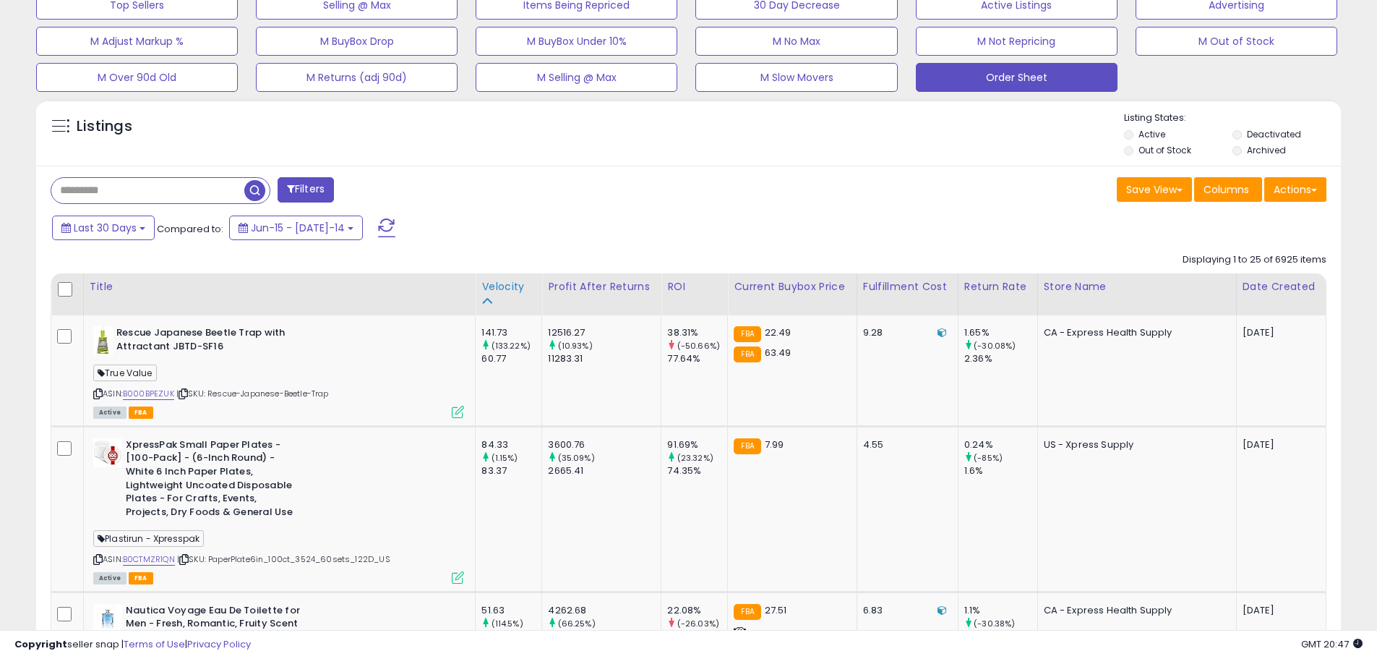
click at [504, 293] on div "Velocity" at bounding box center [509, 286] width 54 height 15
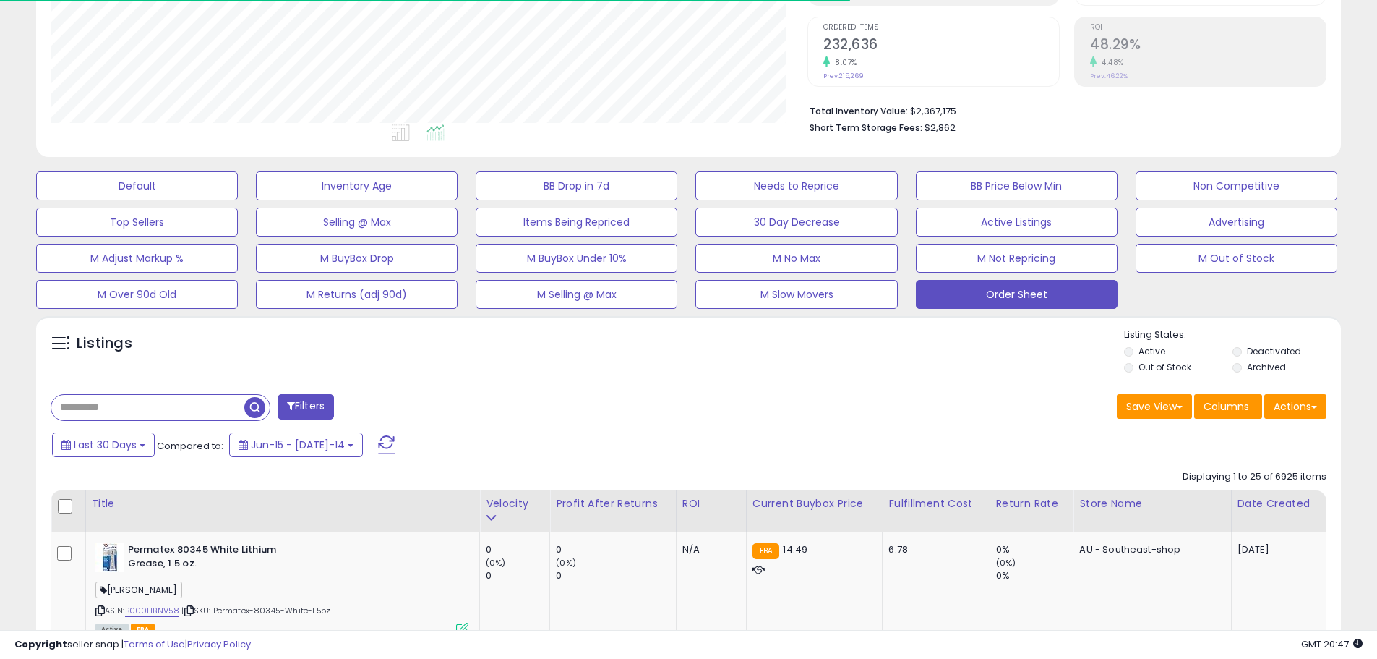
scroll to position [501, 0]
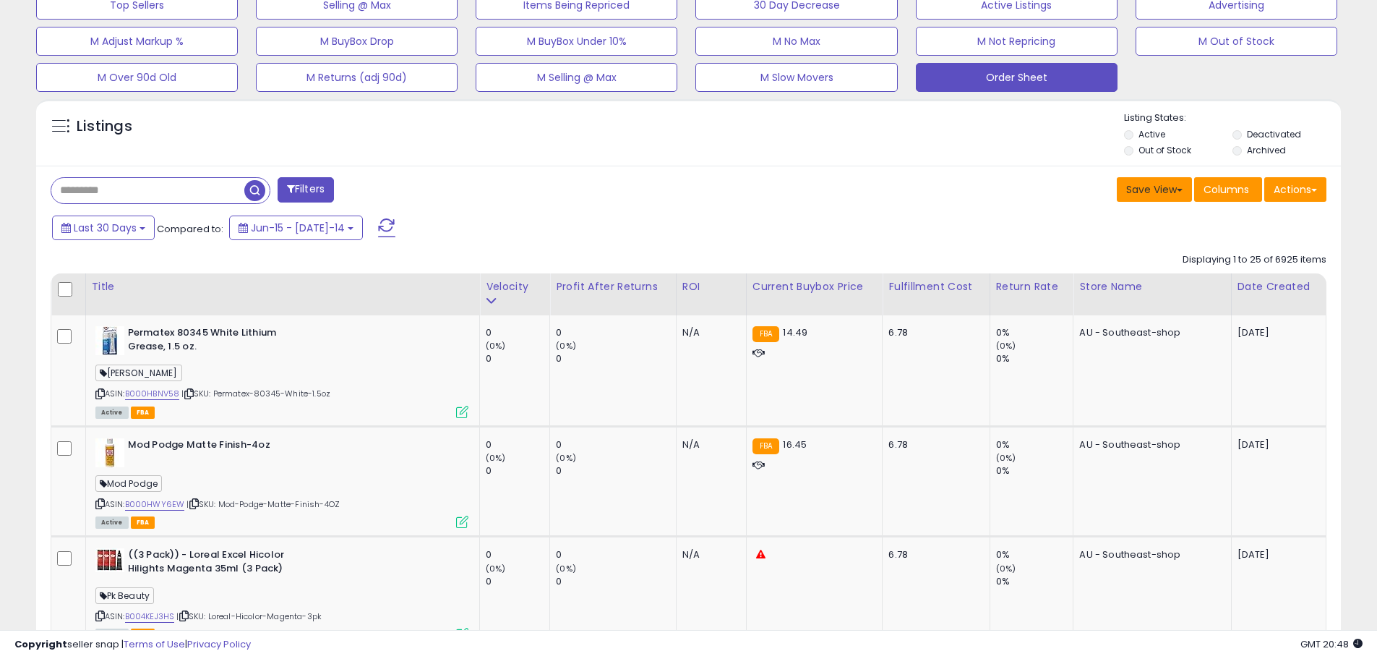
click at [1147, 194] on button "Save View" at bounding box center [1154, 189] width 75 height 25
click at [1095, 247] on link "Update Current View" at bounding box center [1111, 245] width 155 height 22
click at [120, 229] on span "Last 30 Days" at bounding box center [105, 228] width 63 height 14
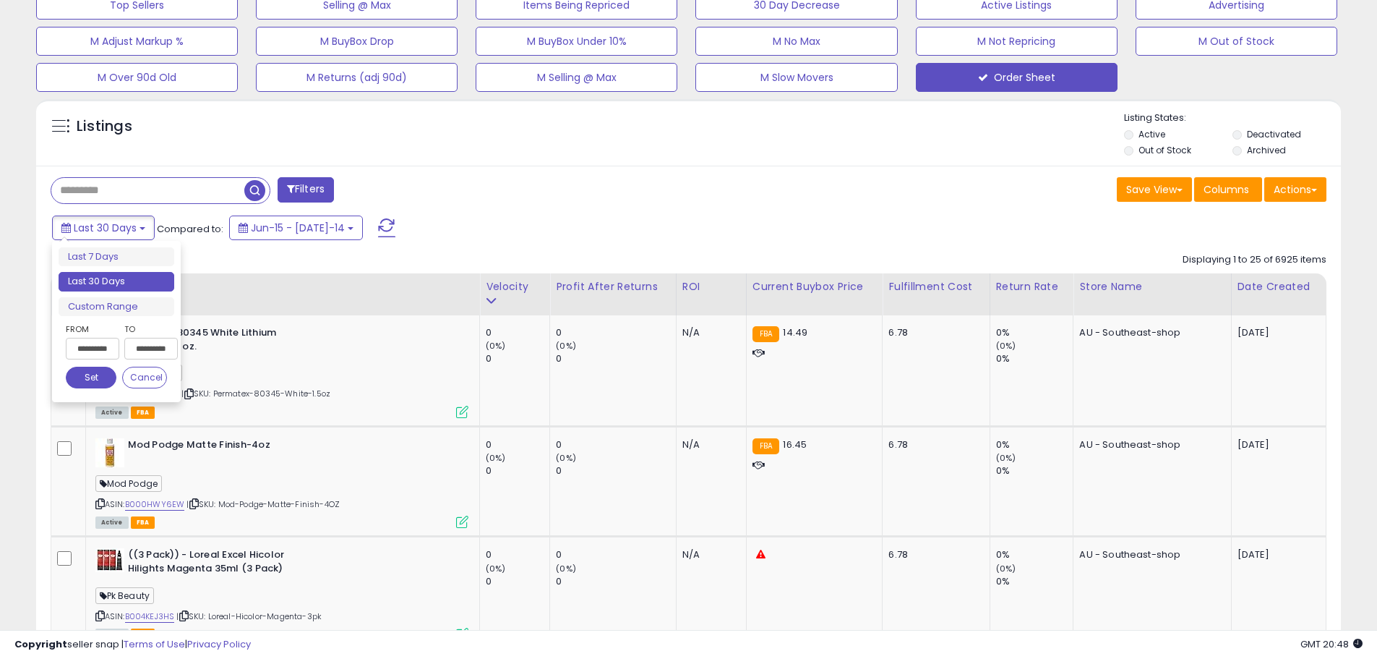
click at [93, 361] on div "**********" at bounding box center [91, 344] width 51 height 45
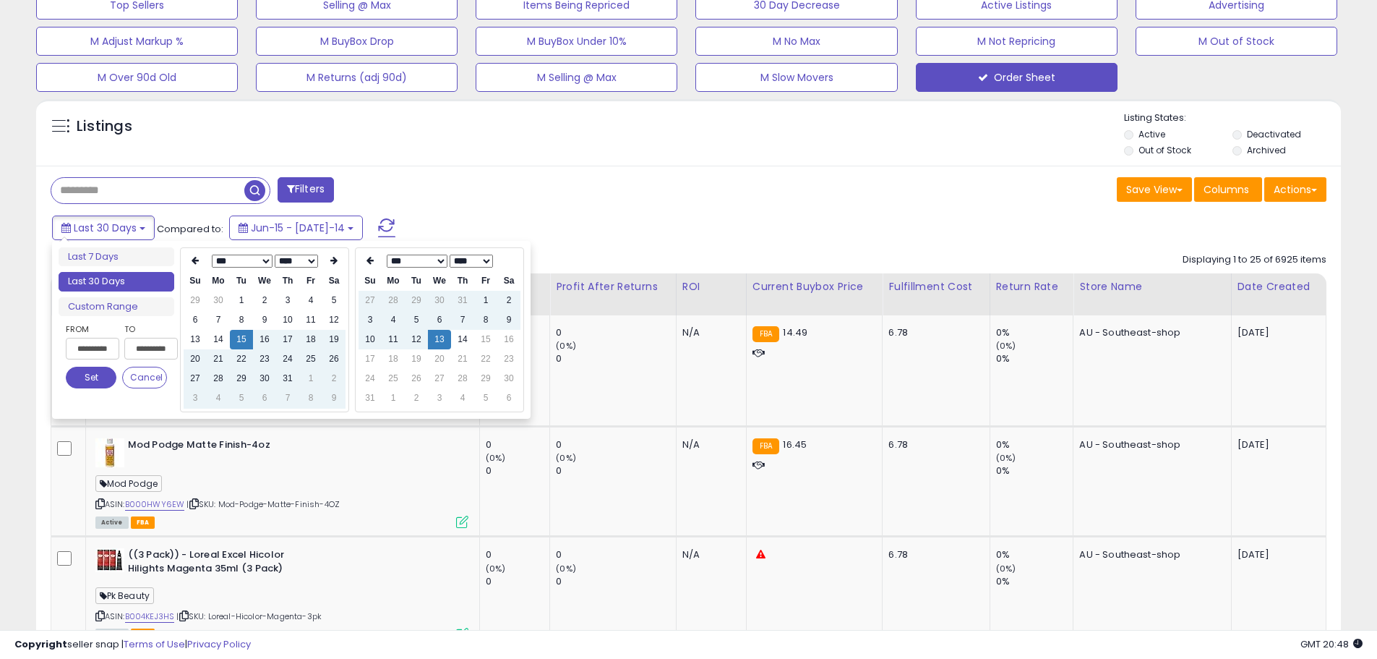
click at [93, 359] on input "**********" at bounding box center [93, 349] width 54 height 22
type input "**********"
click at [338, 298] on td "5" at bounding box center [333, 301] width 23 height 20
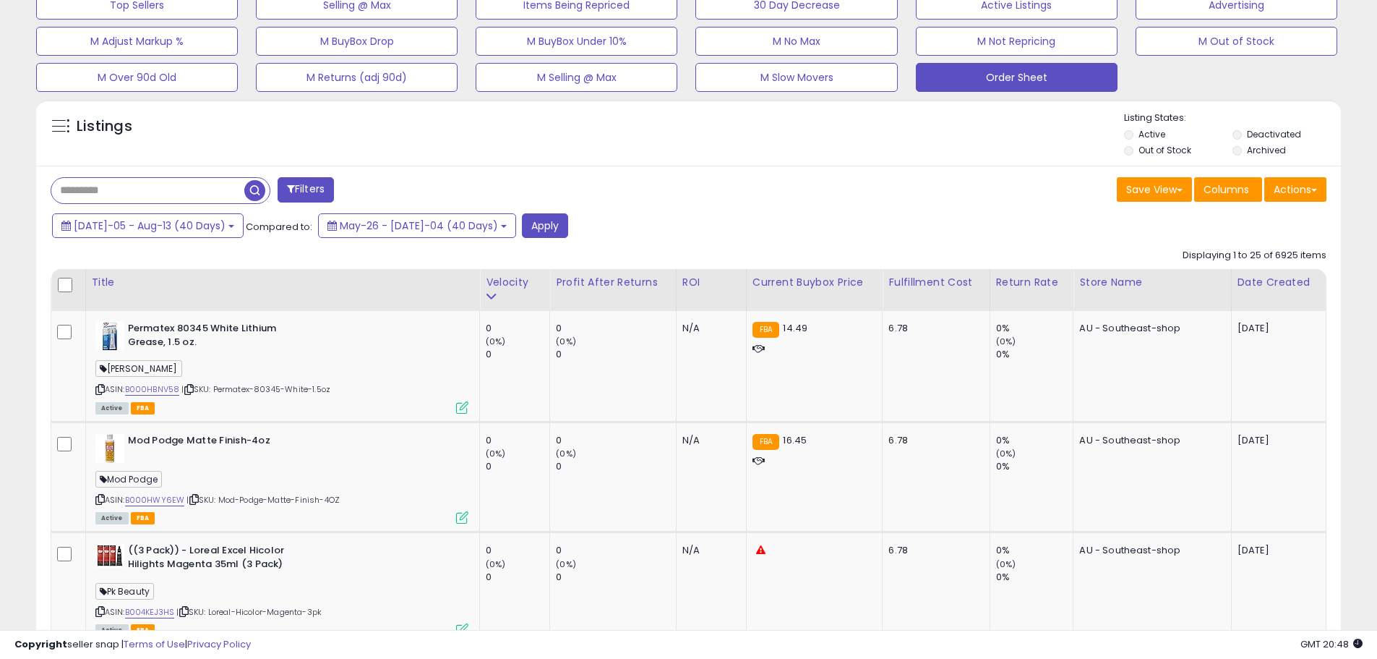
click at [437, 189] on div "Filters" at bounding box center [364, 191] width 649 height 29
click at [522, 223] on button "Apply" at bounding box center [545, 225] width 46 height 25
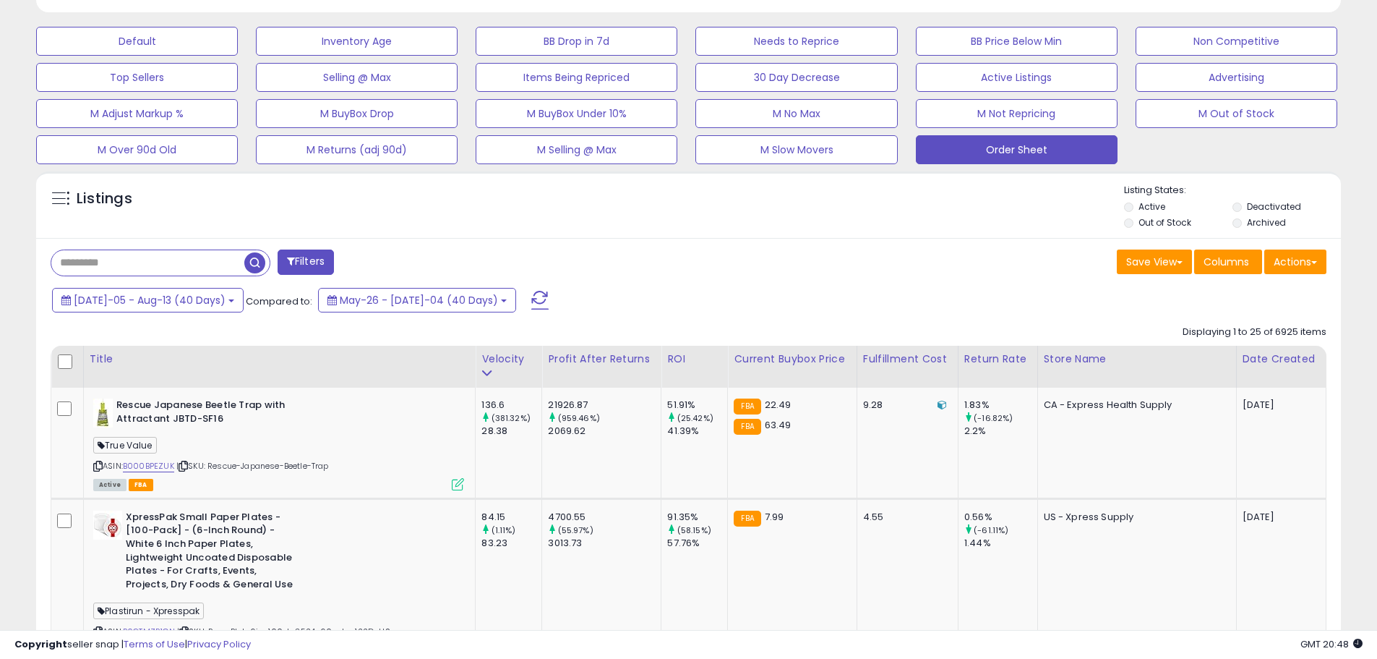
scroll to position [296, 757]
click at [1124, 257] on button "Save View" at bounding box center [1154, 261] width 75 height 25
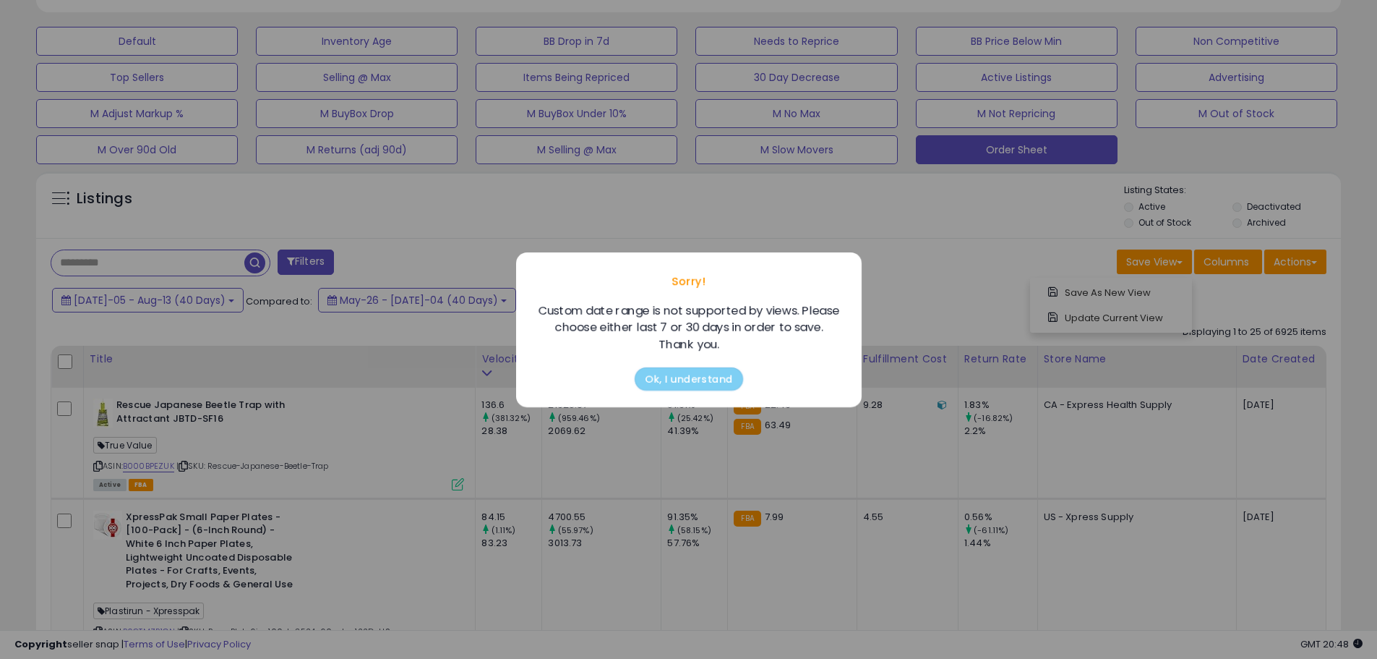
click at [693, 367] on button "Ok, I understand" at bounding box center [689, 378] width 108 height 23
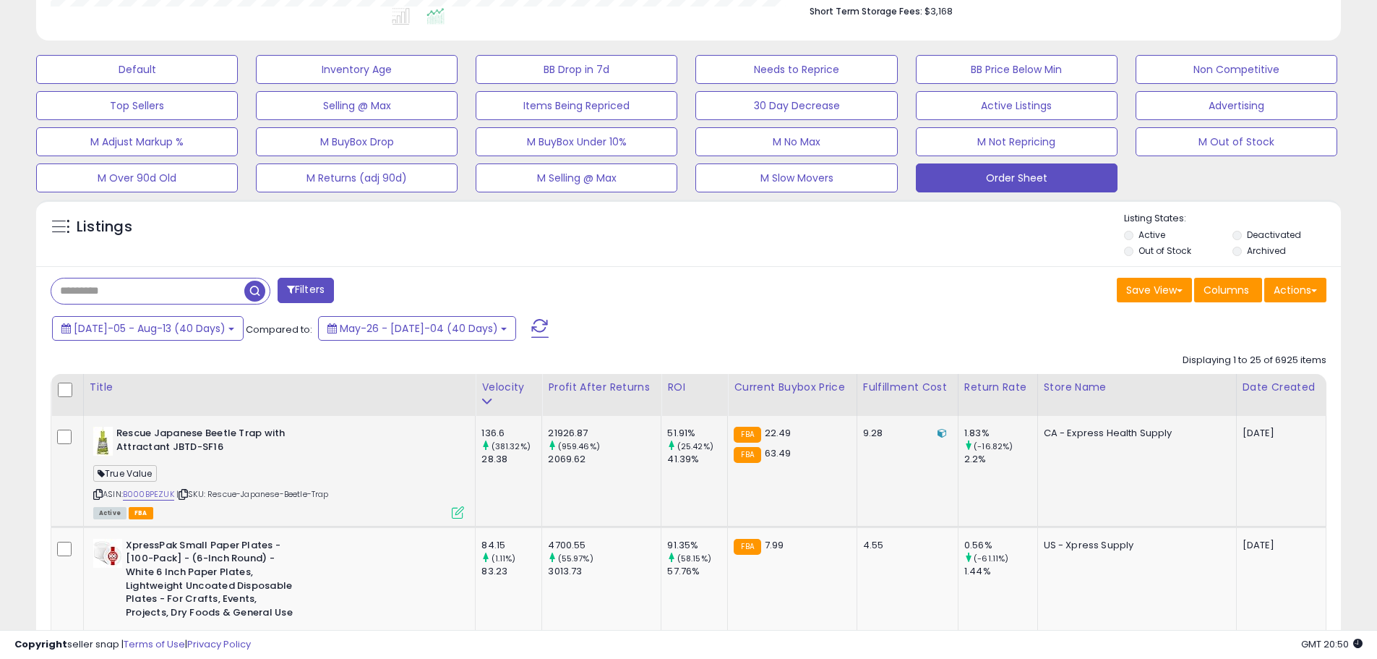
scroll to position [427, 0]
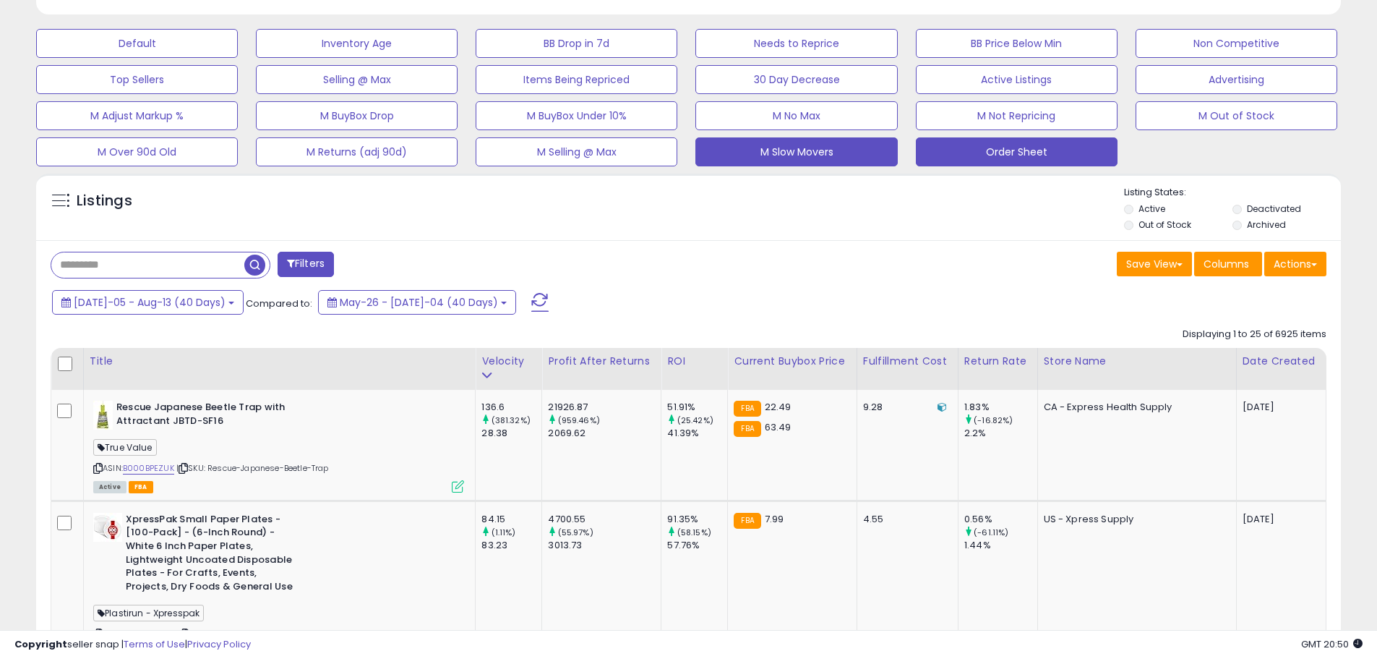
click at [238, 58] on button "M Slow Movers" at bounding box center [137, 43] width 202 height 29
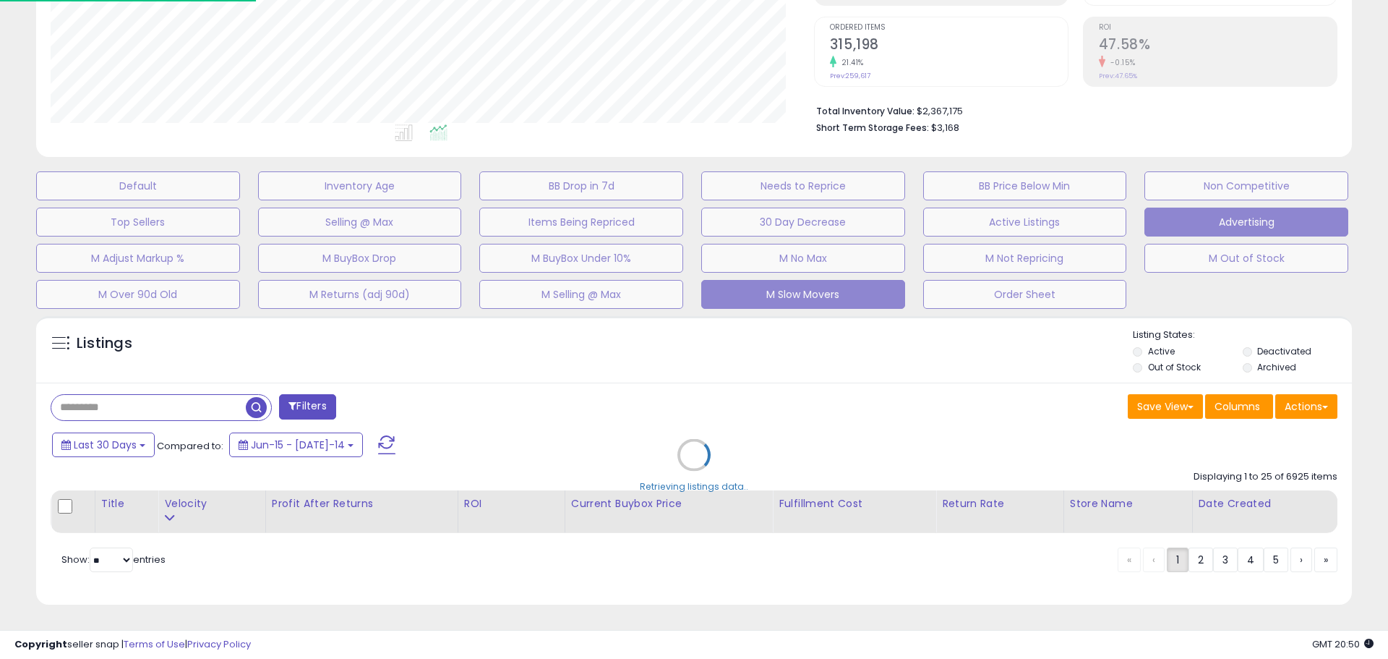
scroll to position [296, 763]
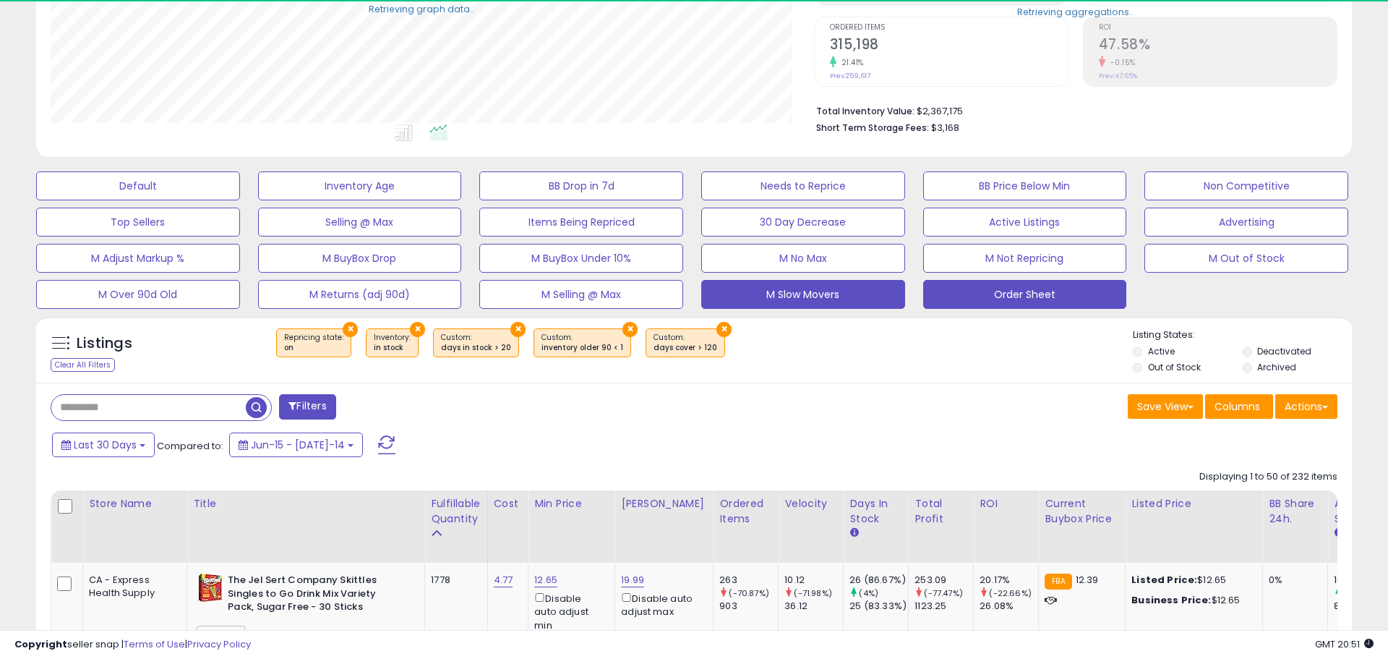
click at [240, 200] on button "Order Sheet" at bounding box center [138, 185] width 204 height 29
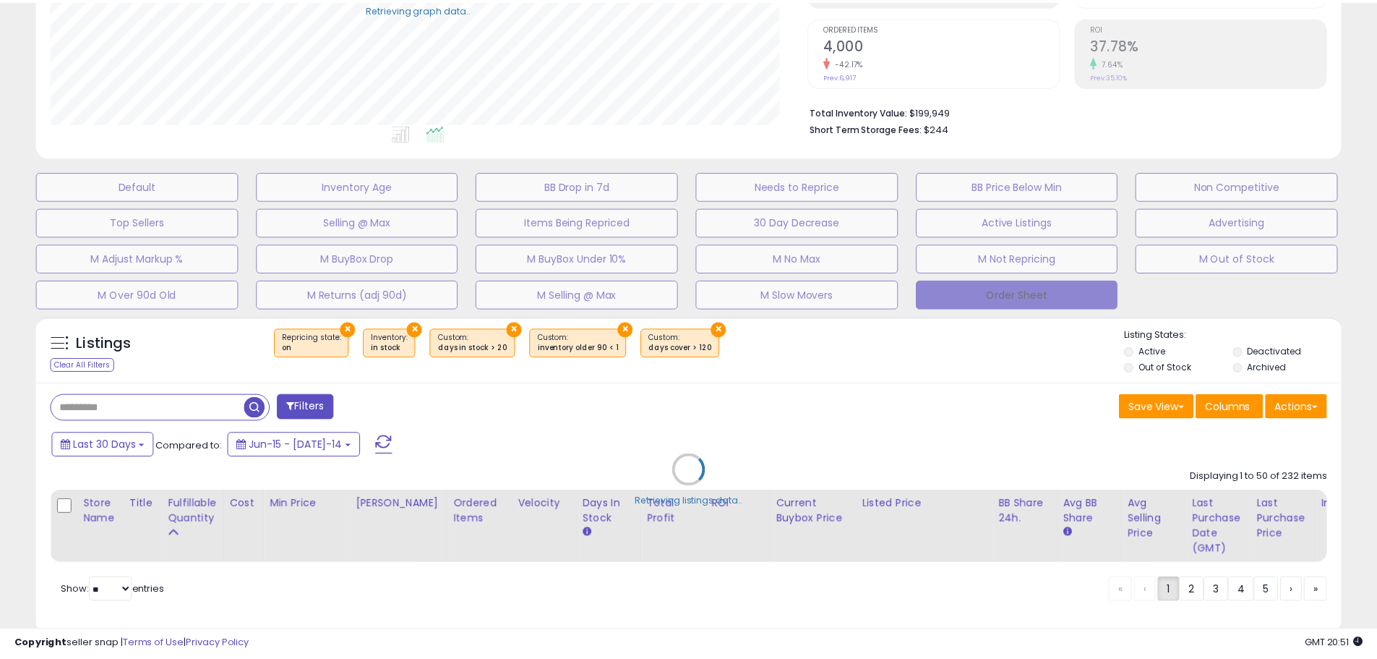
scroll to position [722677, 722216]
select select "**"
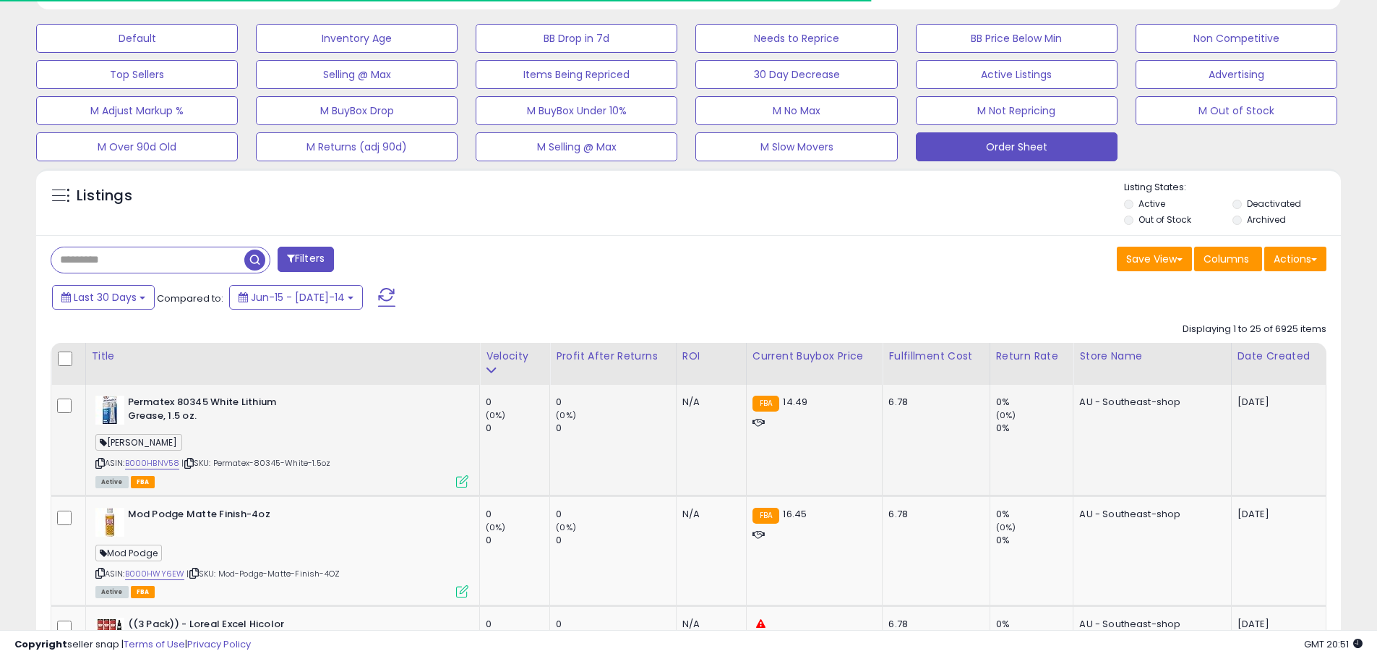
scroll to position [542, 0]
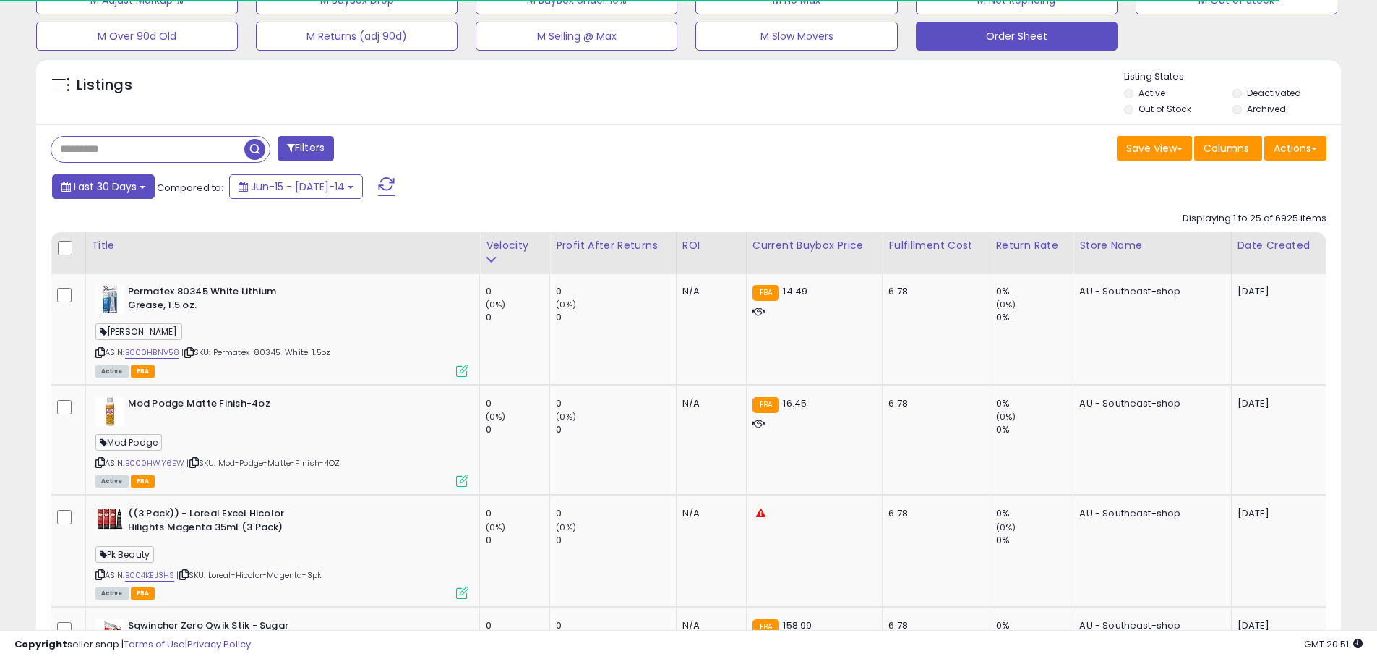
click at [118, 185] on span "Last 30 Days" at bounding box center [105, 186] width 63 height 14
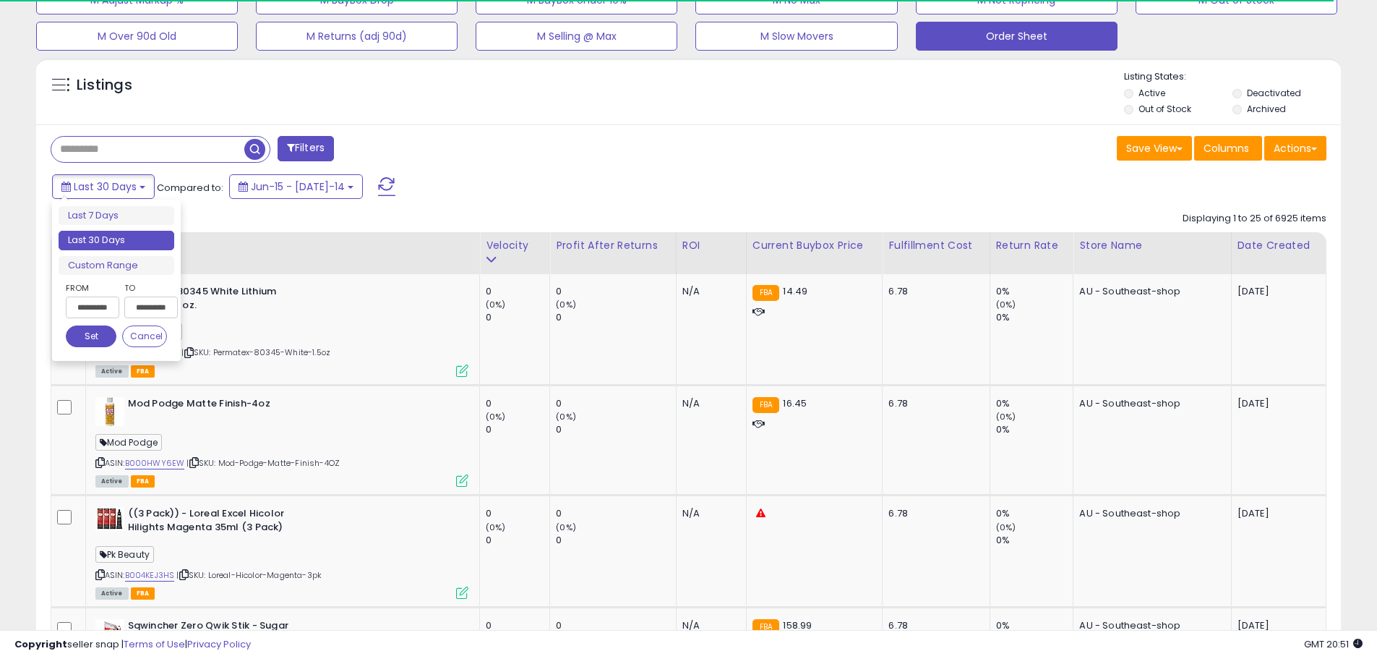
click at [92, 304] on input "**********" at bounding box center [93, 307] width 54 height 22
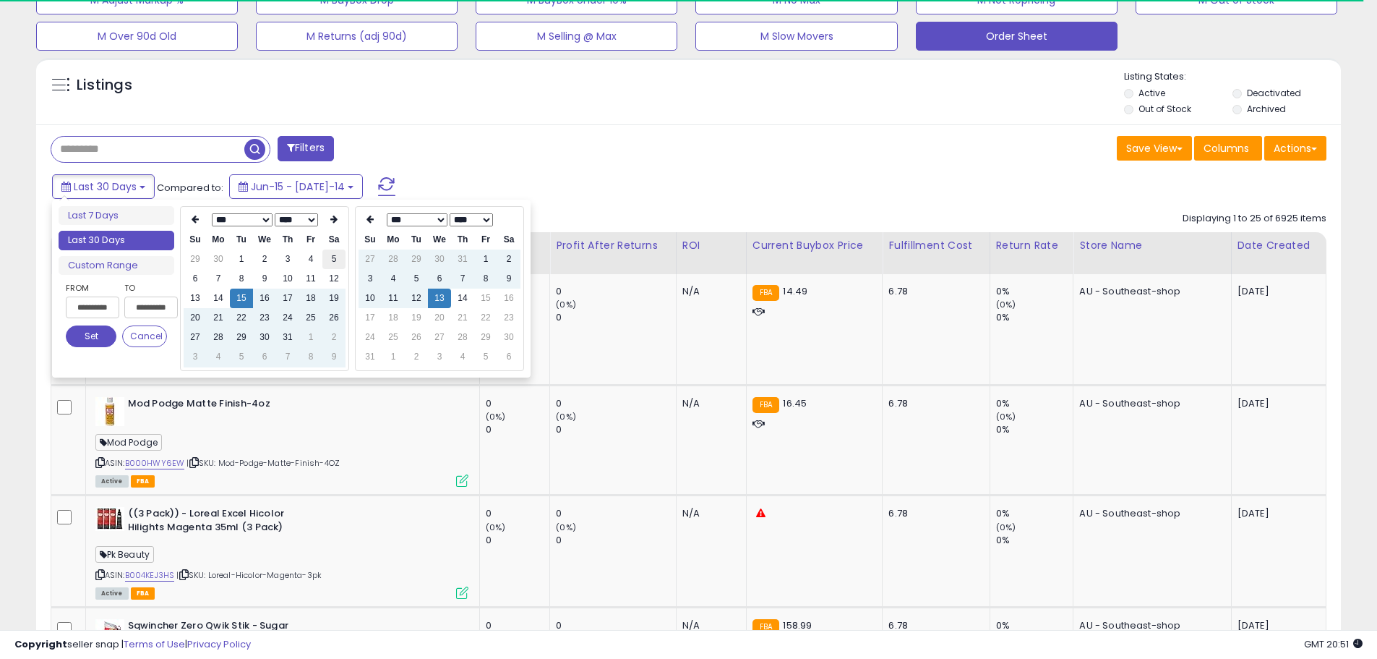
type input "**********"
click at [327, 257] on td "5" at bounding box center [333, 259] width 23 height 20
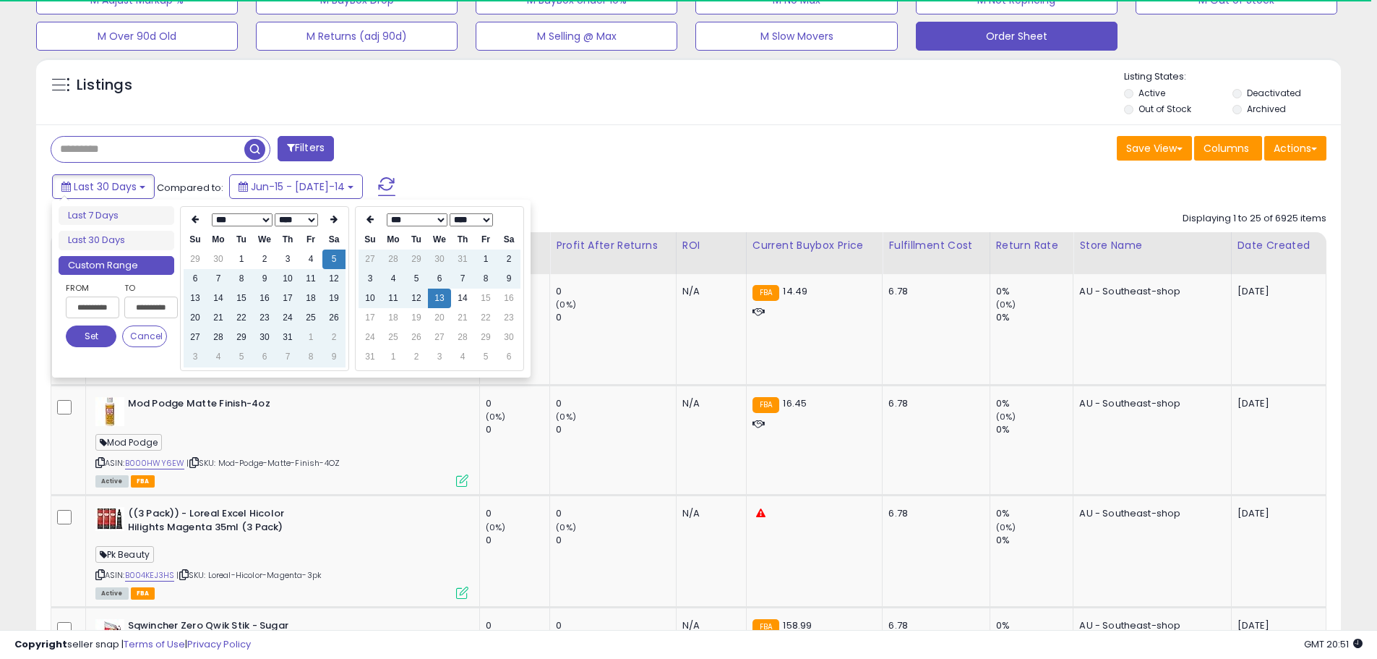
click at [472, 179] on div "Last 30 Days Compared to: Jun-15 - [DATE]-14" at bounding box center [526, 188] width 957 height 33
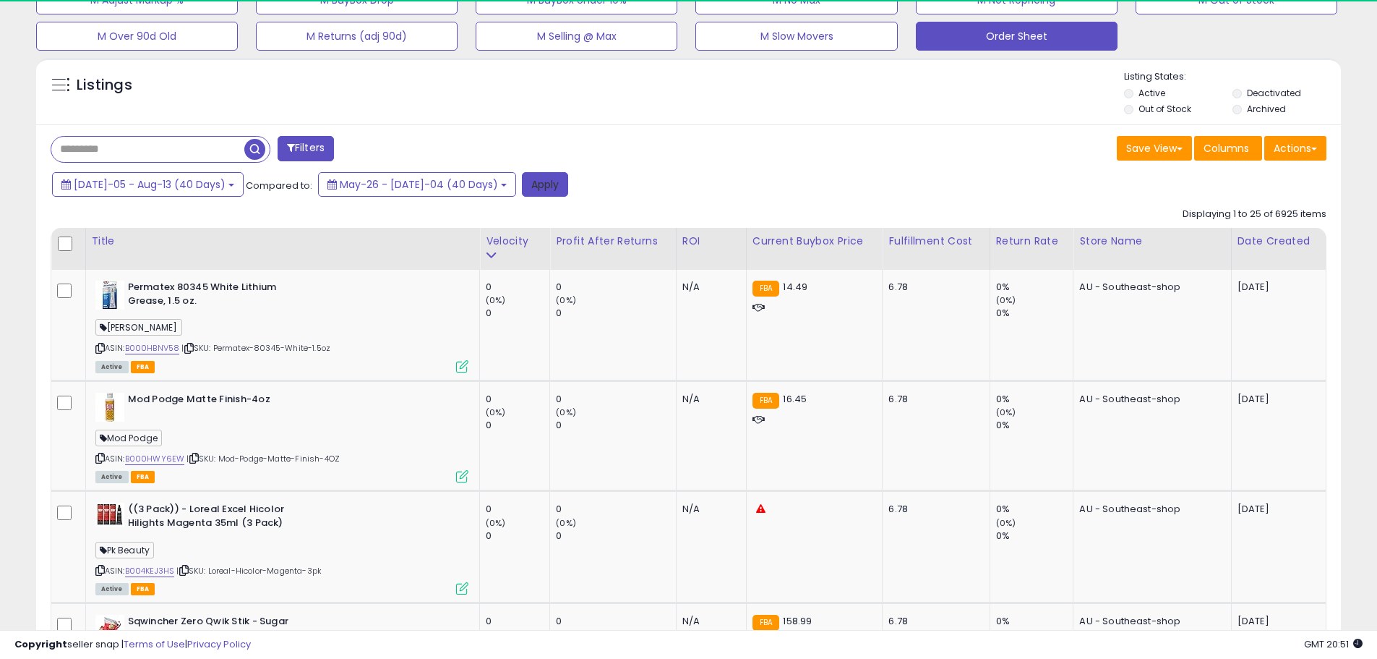
click at [522, 187] on button "Apply" at bounding box center [545, 184] width 46 height 25
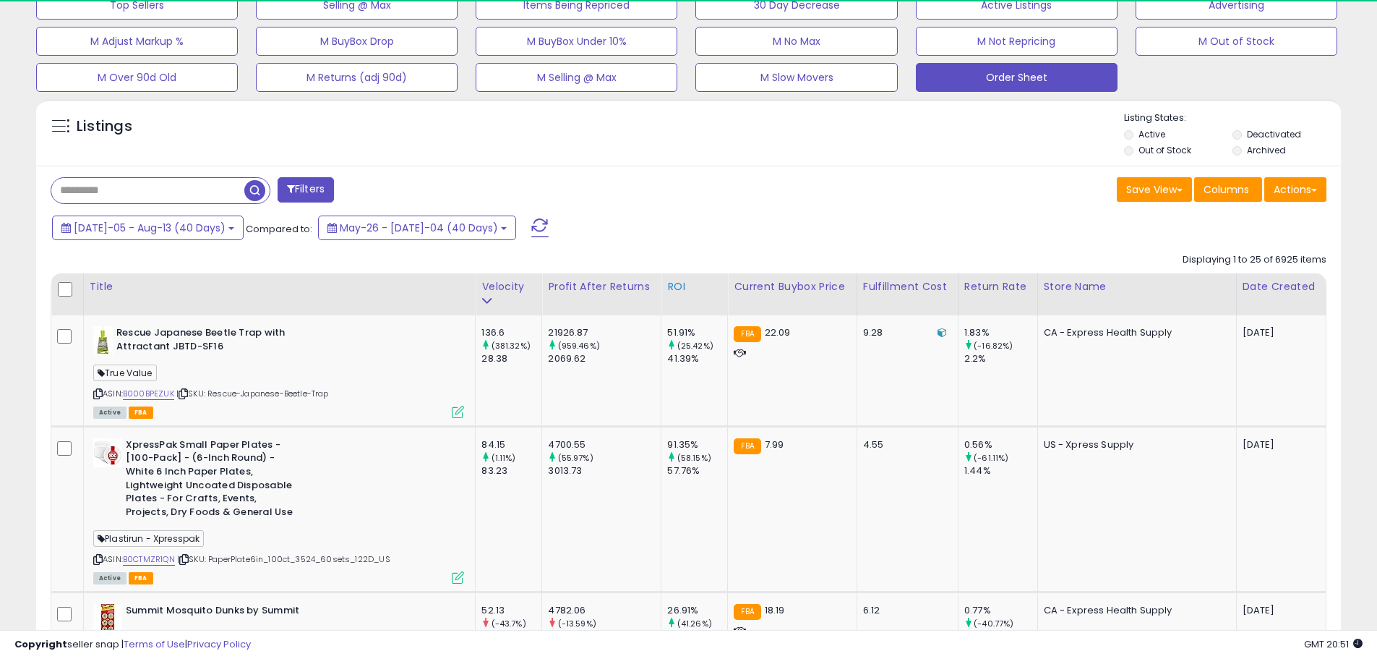
scroll to position [296, 757]
